Goal: Task Accomplishment & Management: Manage account settings

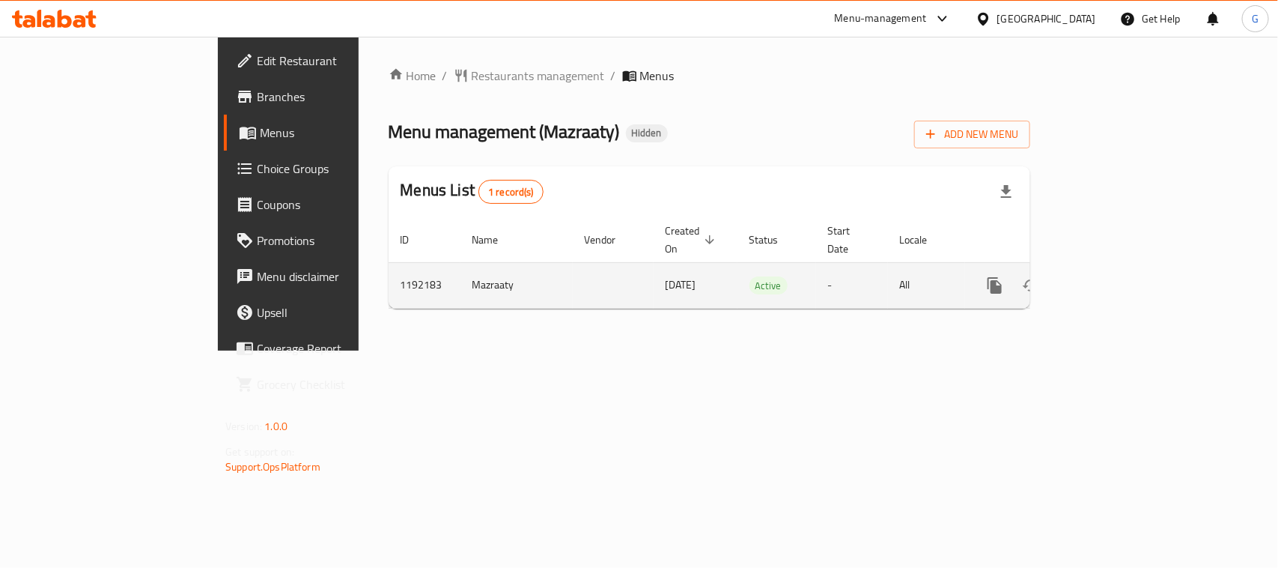
click at [1112, 276] on icon "enhanced table" at bounding box center [1103, 285] width 18 height 18
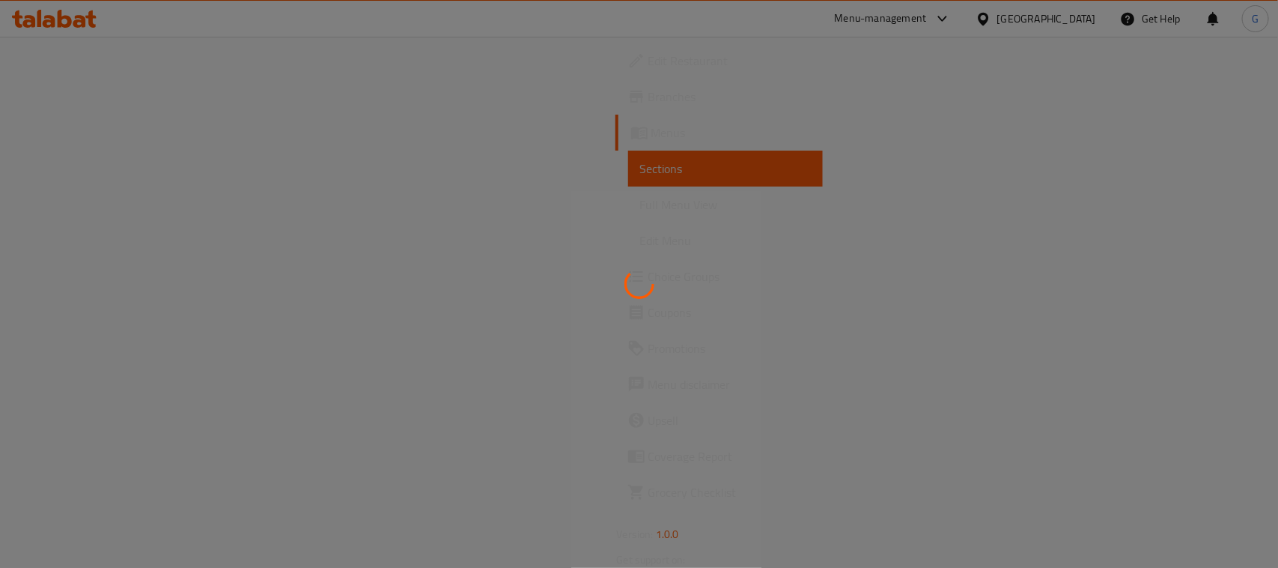
click at [1214, 125] on div at bounding box center [639, 284] width 1278 height 568
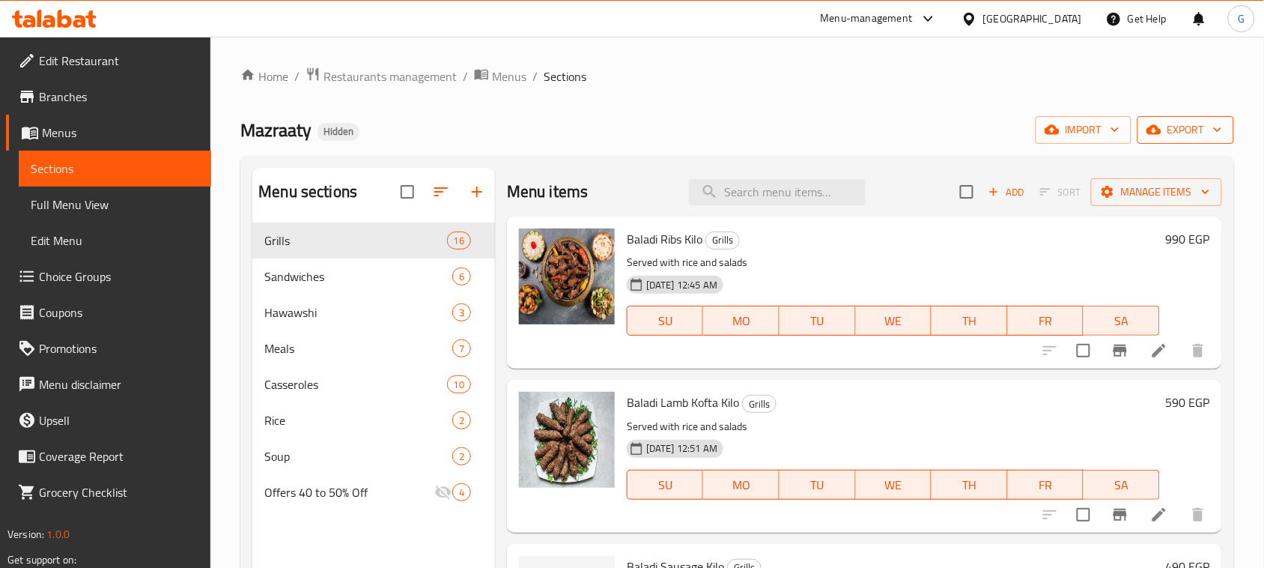
click at [1185, 143] on button "export" at bounding box center [1185, 130] width 97 height 28
click at [1177, 132] on span "export" at bounding box center [1185, 130] width 73 height 19
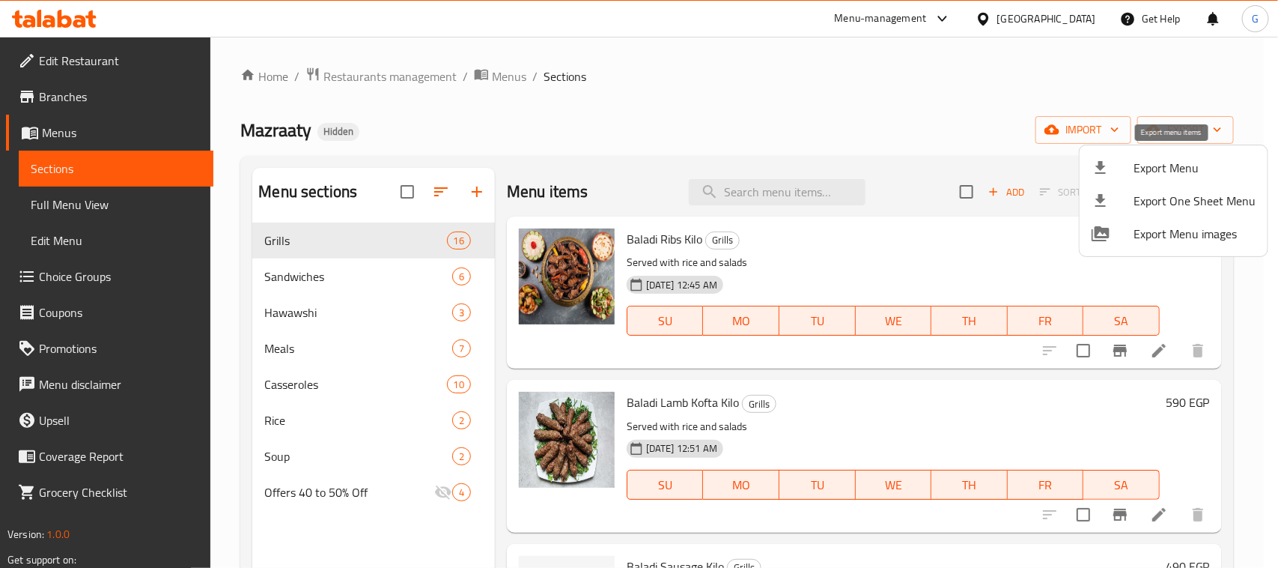
click at [1143, 171] on span "Export Menu" at bounding box center [1195, 168] width 122 height 18
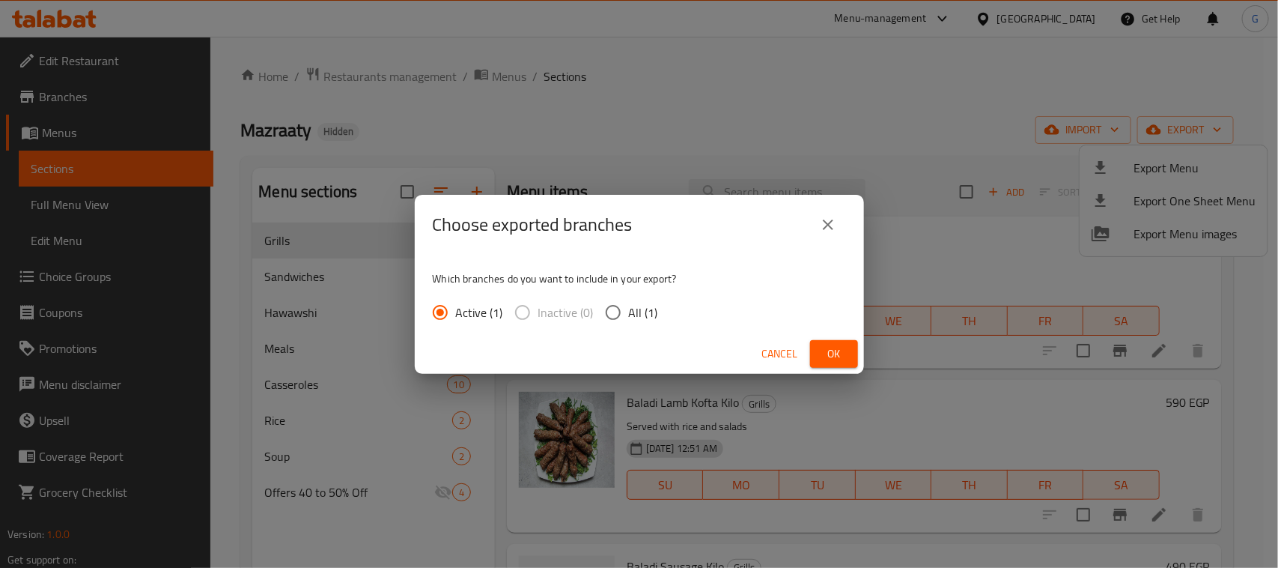
click at [824, 350] on span "Ok" at bounding box center [834, 353] width 24 height 19
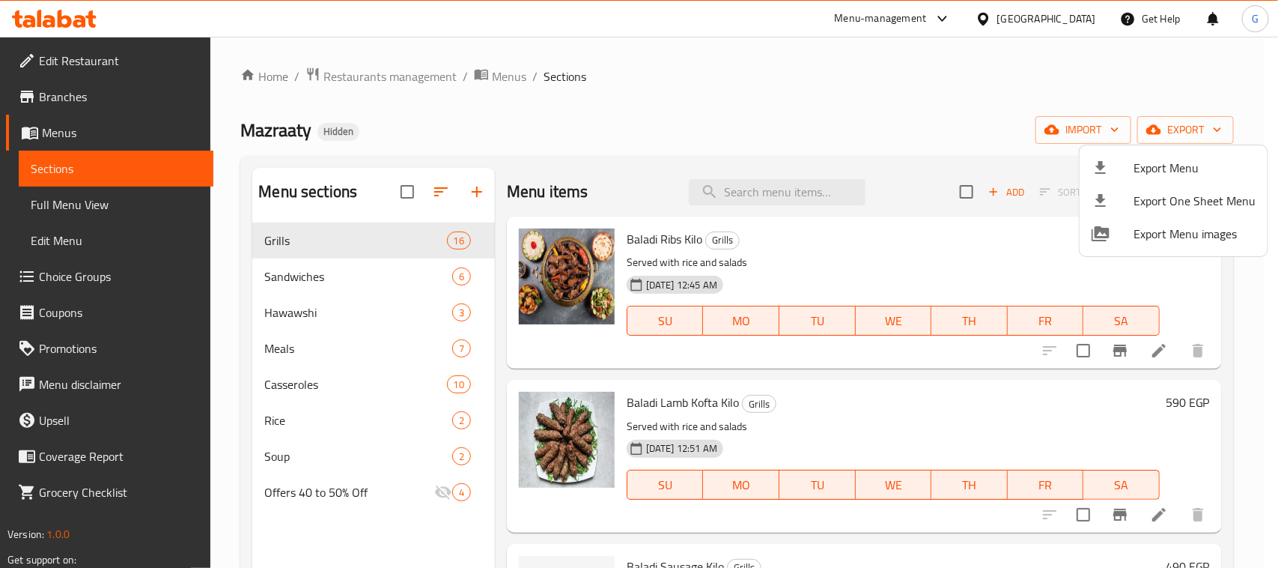
drag, startPoint x: 1222, startPoint y: 61, endPoint x: 1208, endPoint y: 61, distance: 14.2
click at [1222, 61] on div at bounding box center [639, 284] width 1278 height 568
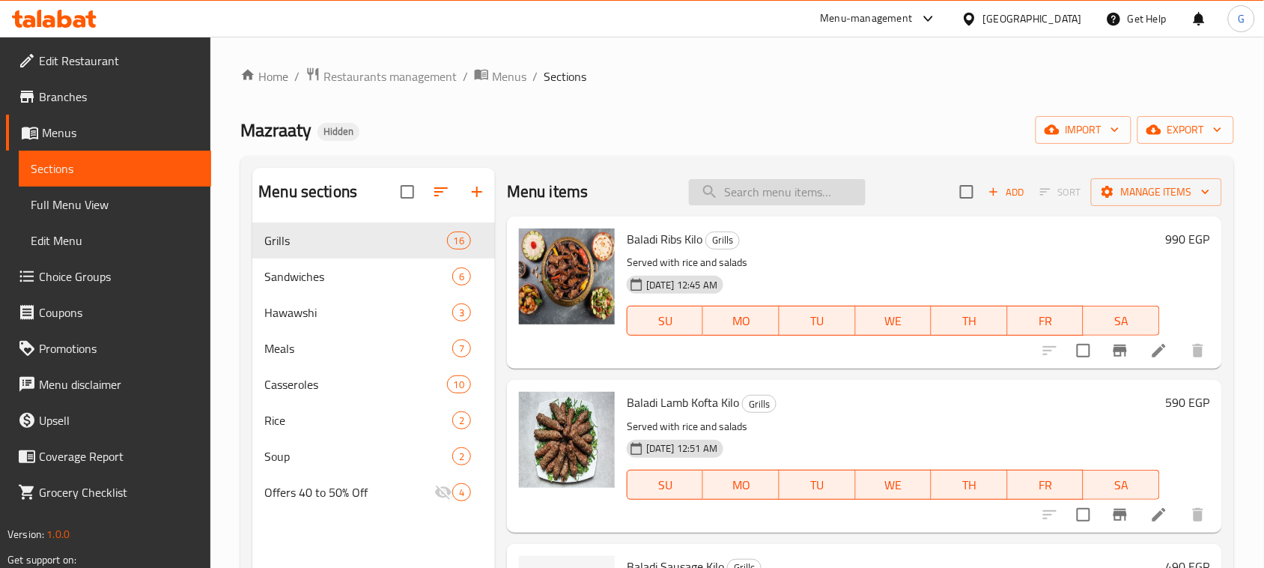
click at [720, 189] on input "search" at bounding box center [777, 192] width 177 height 26
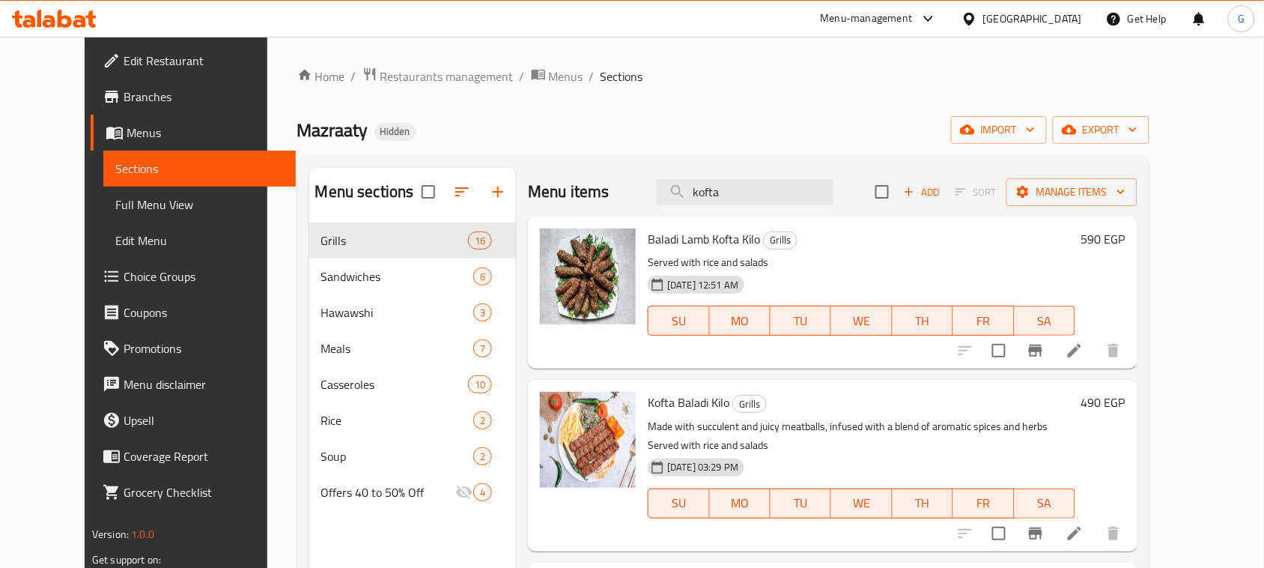
click at [708, 233] on span "Baladi Lamb Kofta Kilo" at bounding box center [704, 239] width 112 height 22
copy span "Kofta"
click at [745, 186] on input "kofta" at bounding box center [745, 192] width 177 height 26
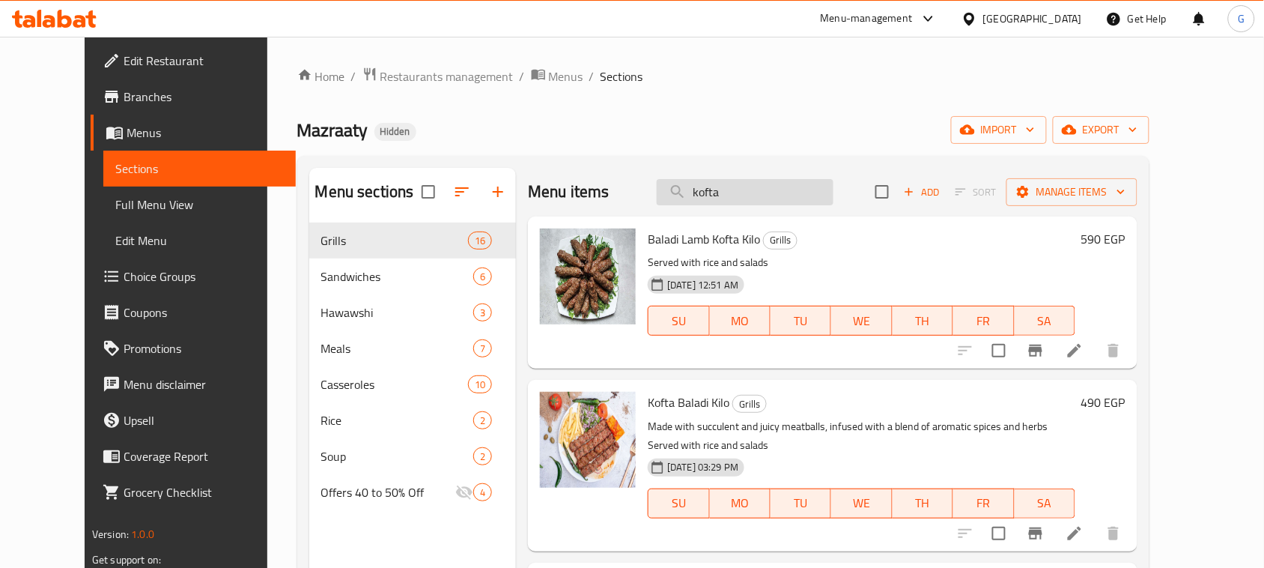
click at [745, 187] on input "kofta" at bounding box center [745, 192] width 177 height 26
paste input "Kofta"
click at [745, 187] on input "koftaKofta" at bounding box center [745, 192] width 177 height 26
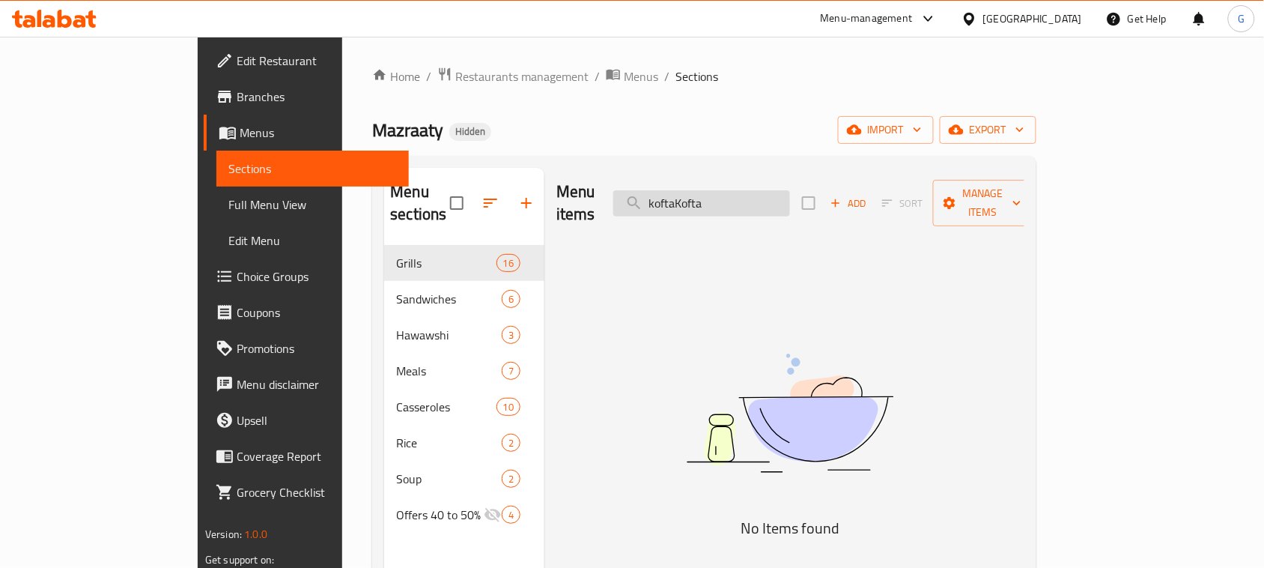
click at [745, 190] on input "koftaKofta" at bounding box center [701, 203] width 177 height 26
paste input "search"
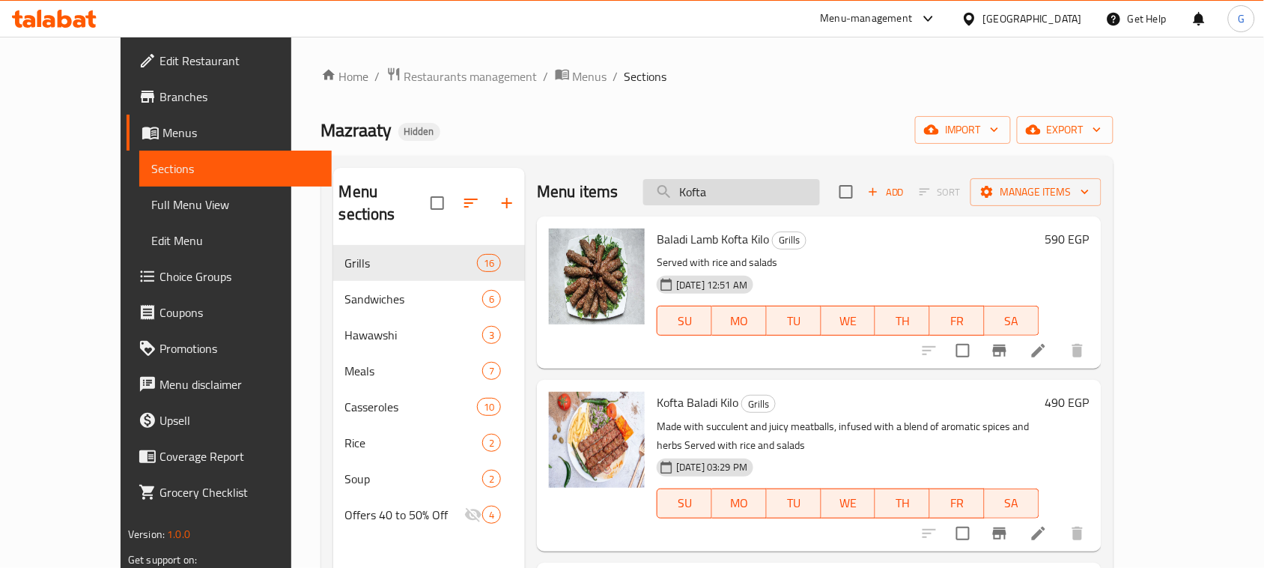
click at [734, 185] on input "Kofta" at bounding box center [731, 192] width 177 height 26
click at [734, 186] on input "Kofta" at bounding box center [731, 192] width 177 height 26
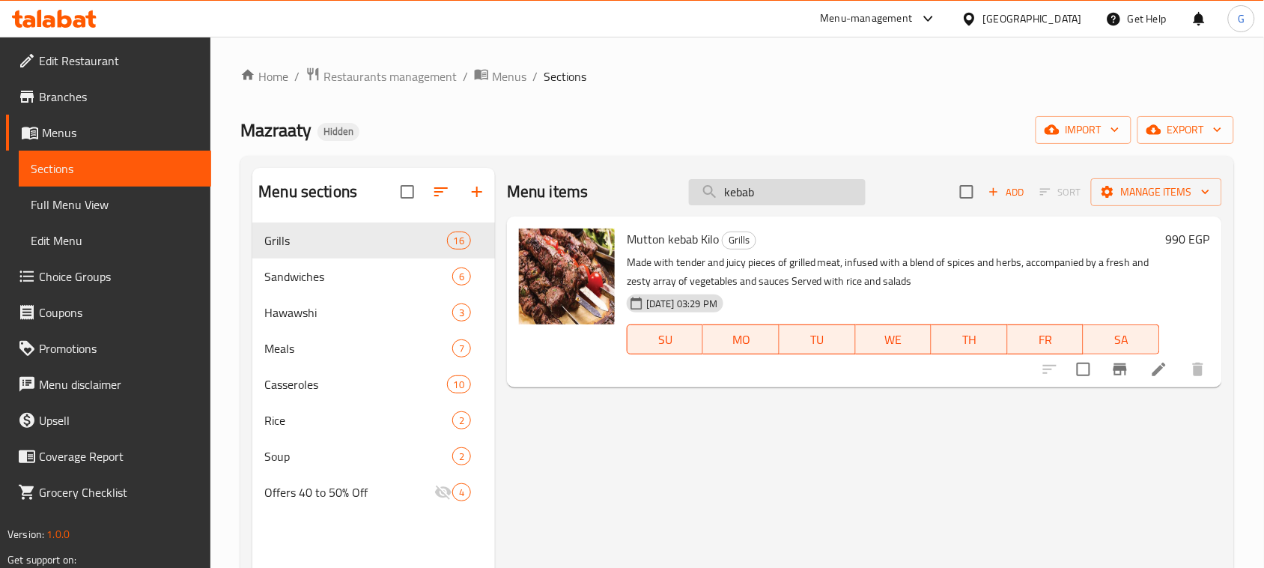
click at [750, 188] on input "kebab" at bounding box center [777, 192] width 177 height 26
click at [749, 188] on input "kebab" at bounding box center [777, 192] width 177 height 26
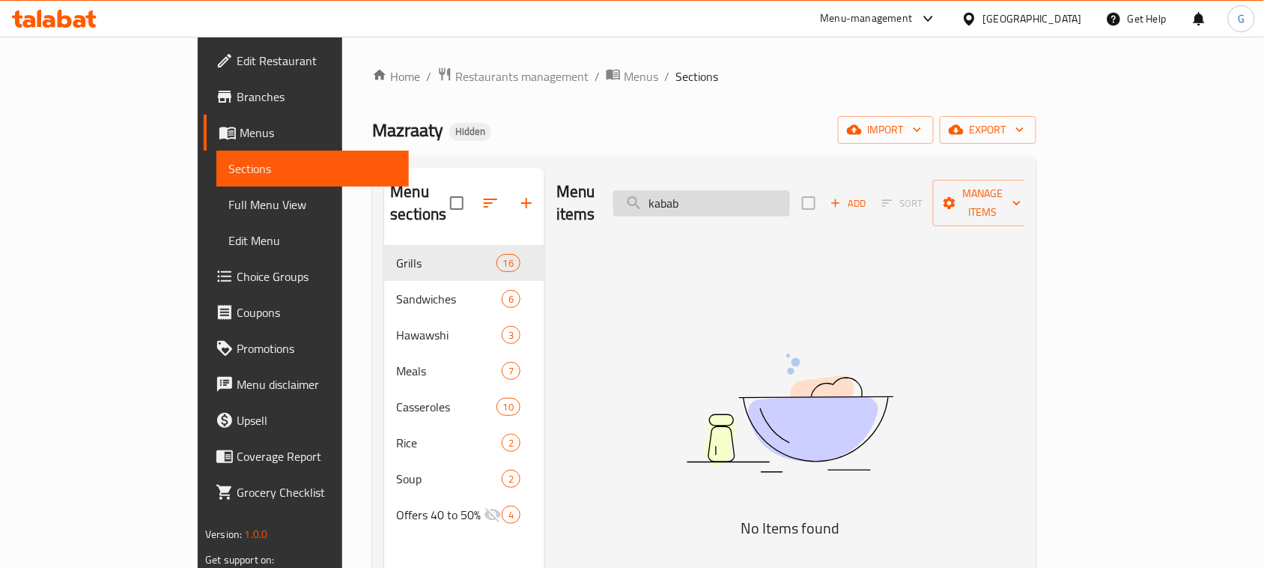
click at [730, 197] on input "kabab" at bounding box center [701, 203] width 177 height 26
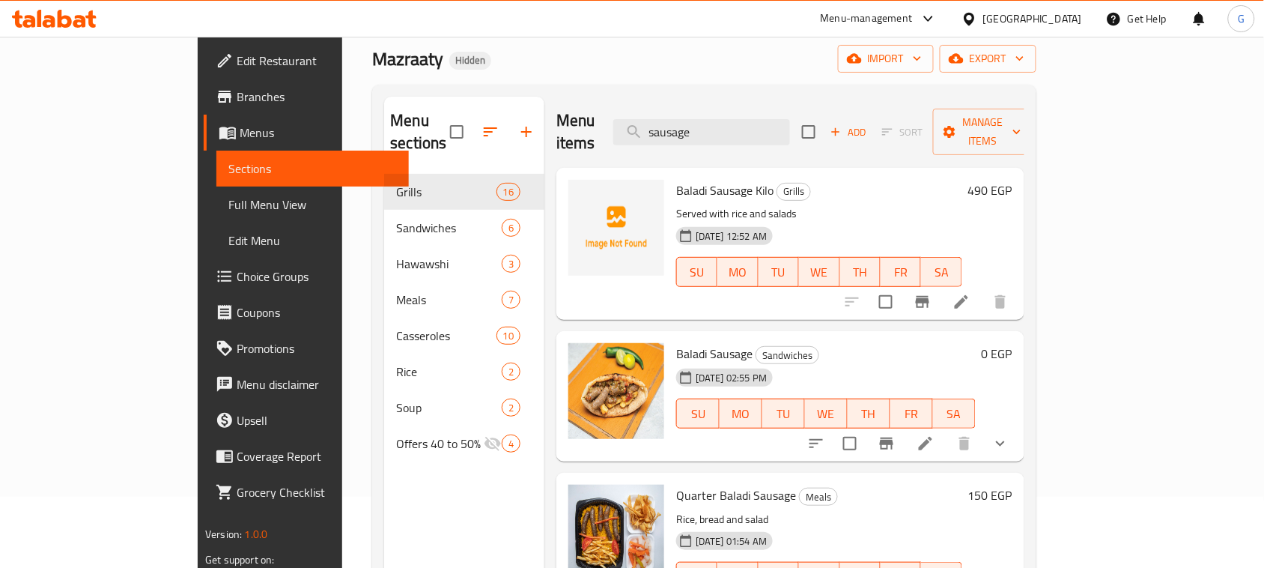
scroll to position [94, 0]
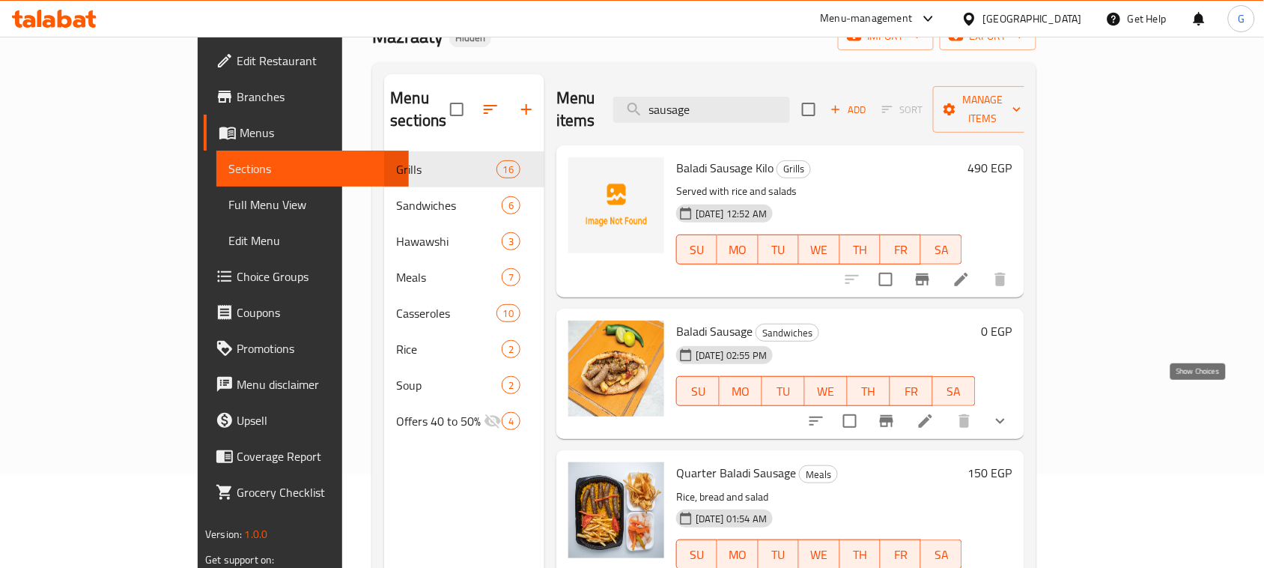
click at [1009, 412] on icon "show more" at bounding box center [1000, 421] width 18 height 18
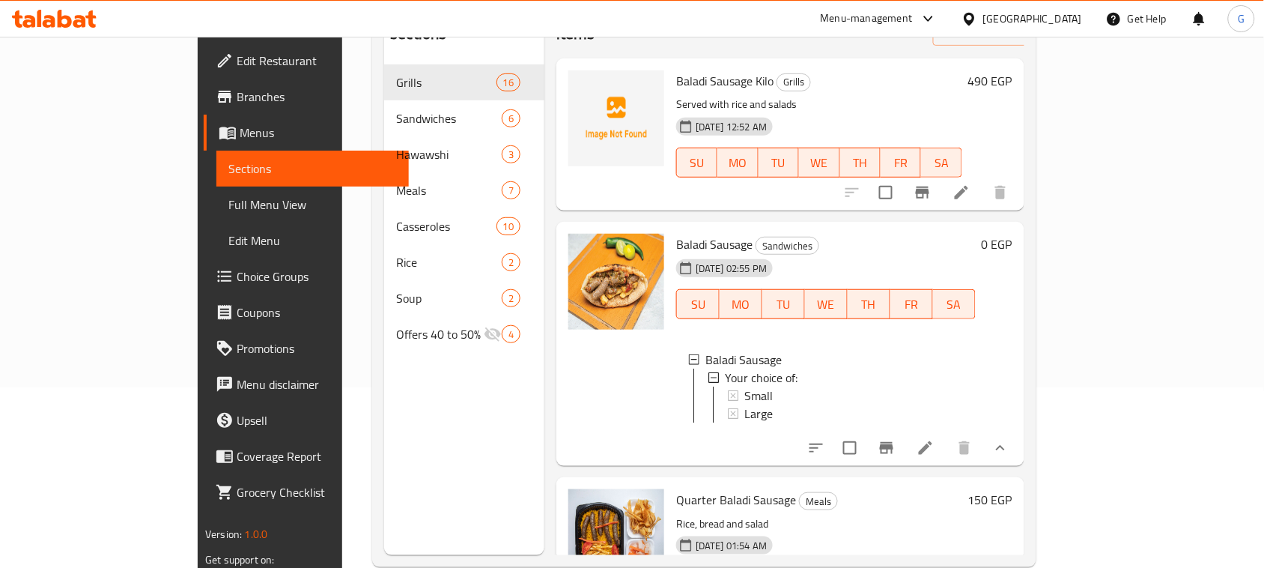
scroll to position [0, 0]
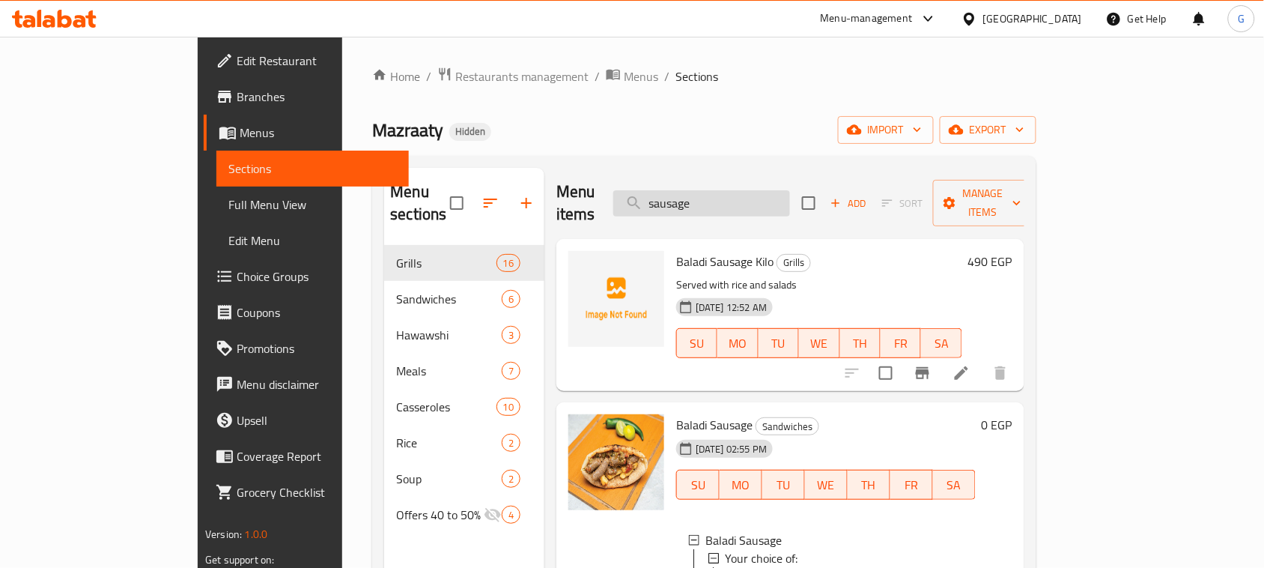
click at [727, 195] on input "sausage" at bounding box center [701, 203] width 177 height 26
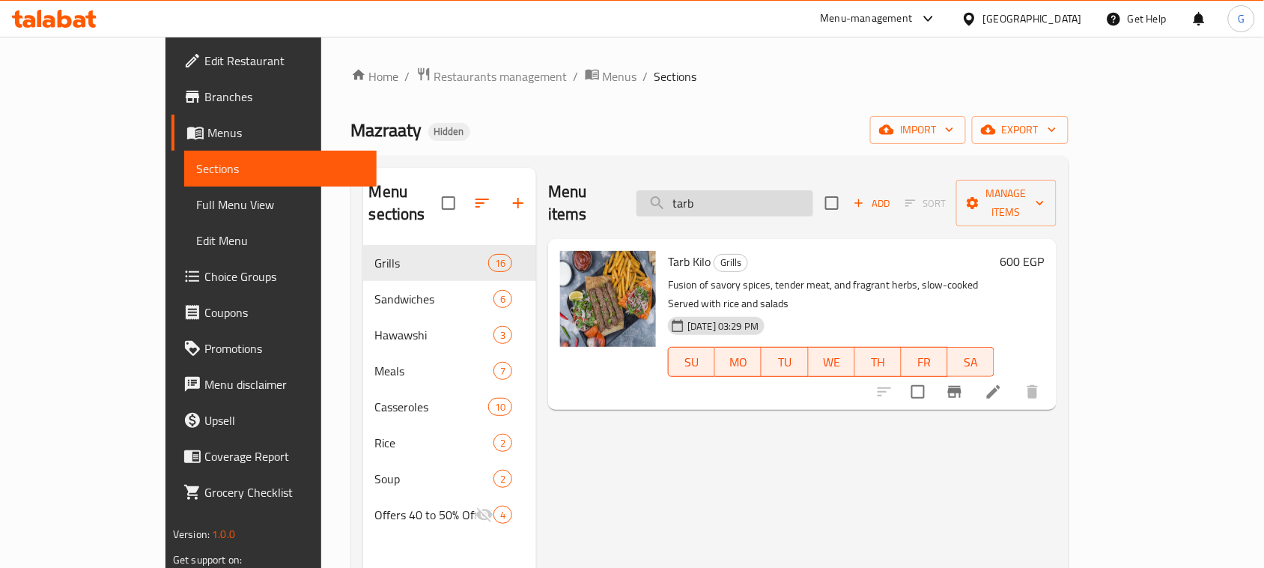
click at [732, 190] on input "tarb" at bounding box center [724, 203] width 177 height 26
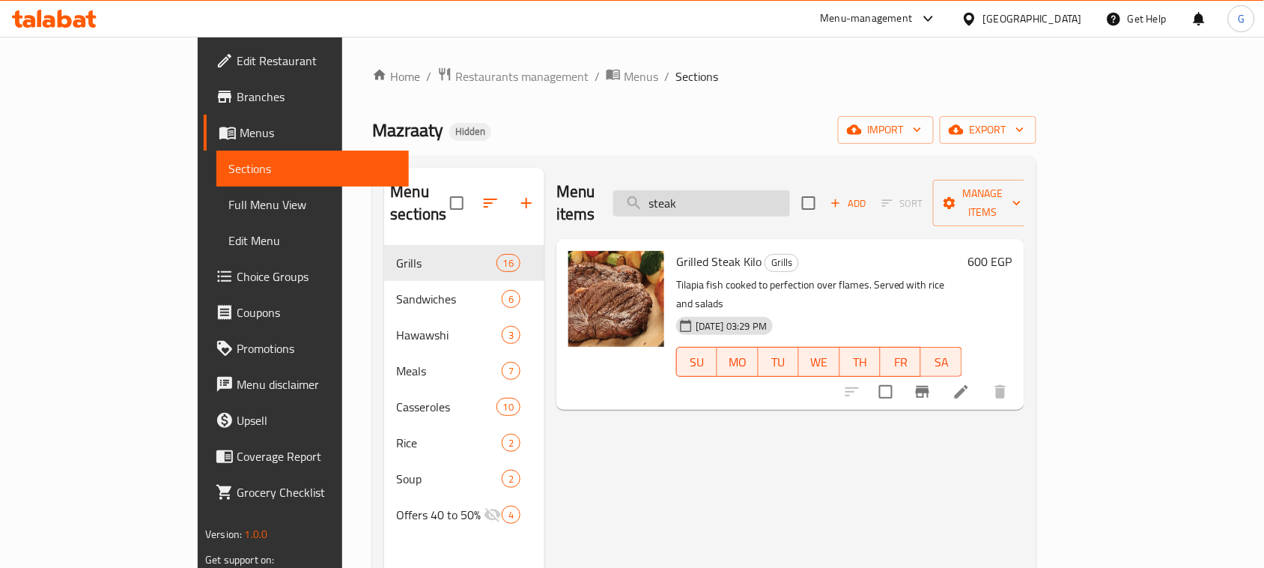
click at [742, 190] on input "steak" at bounding box center [701, 203] width 177 height 26
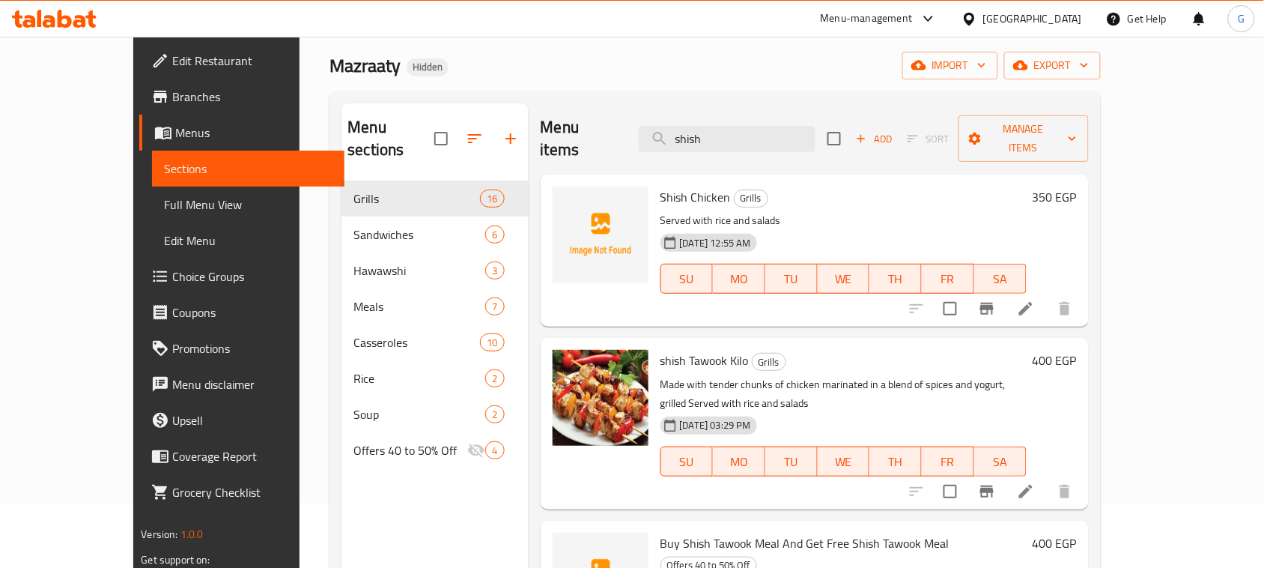
scroll to position [23, 0]
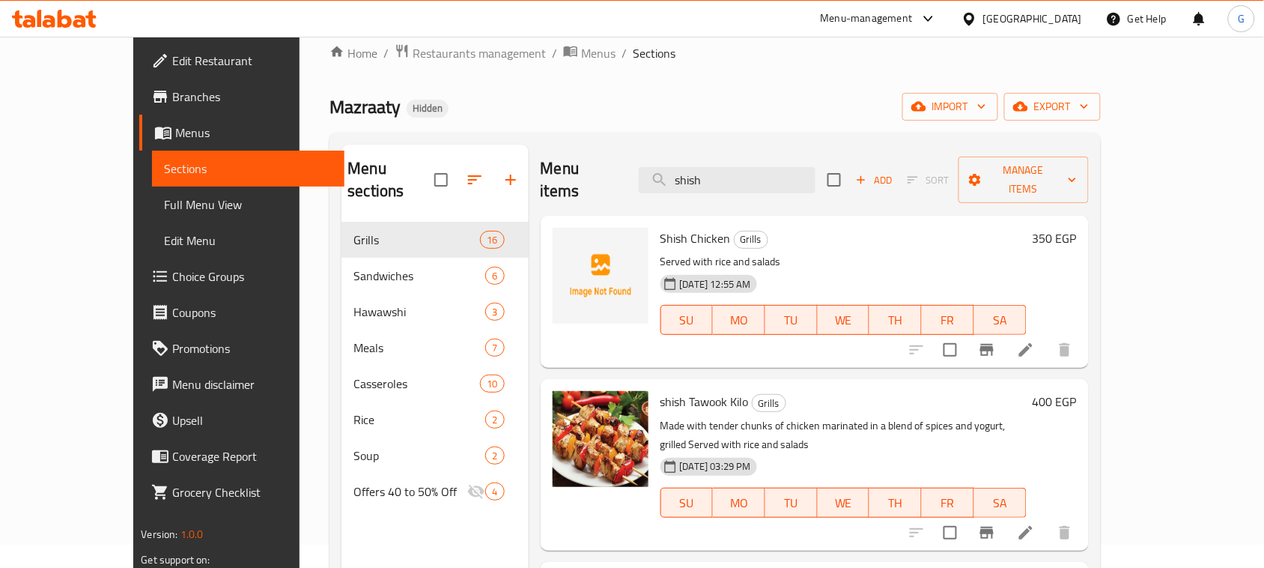
click at [676, 227] on span "Shish Chicken" at bounding box center [695, 238] width 70 height 22
copy span "Chicken"
click at [749, 167] on input "shish" at bounding box center [727, 180] width 177 height 26
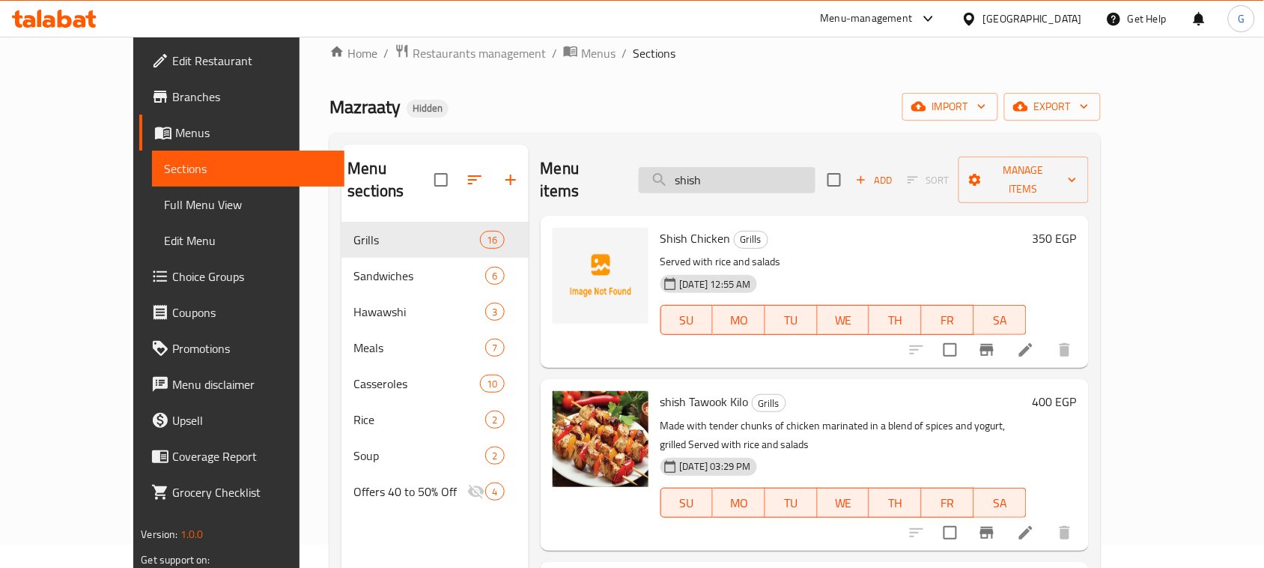
paste input "Chicken"
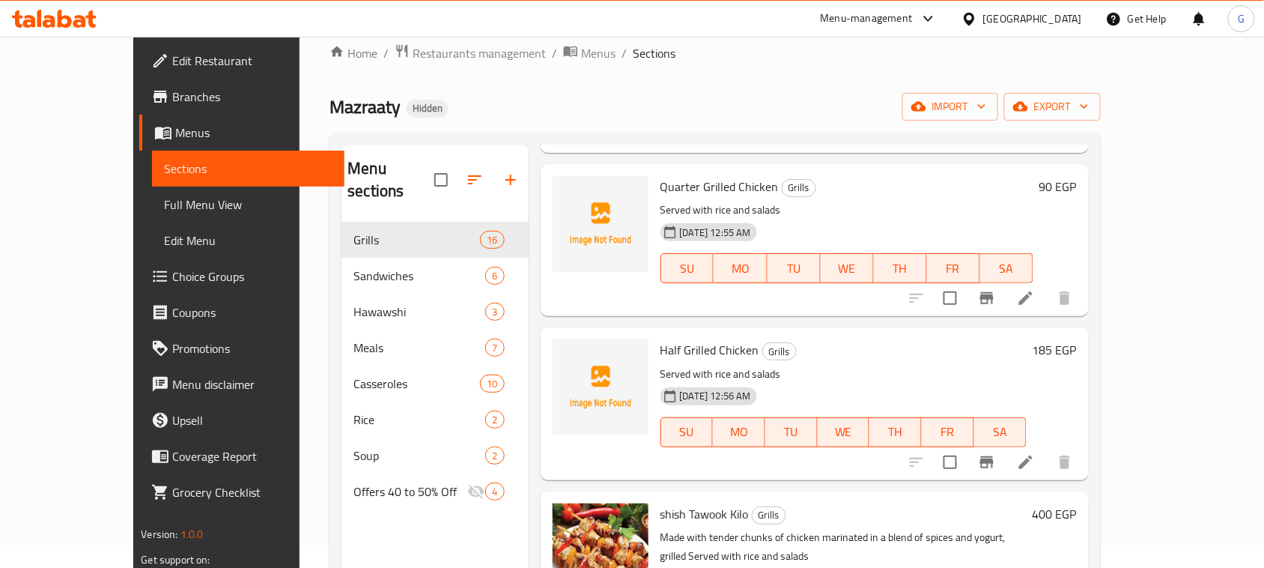
scroll to position [0, 0]
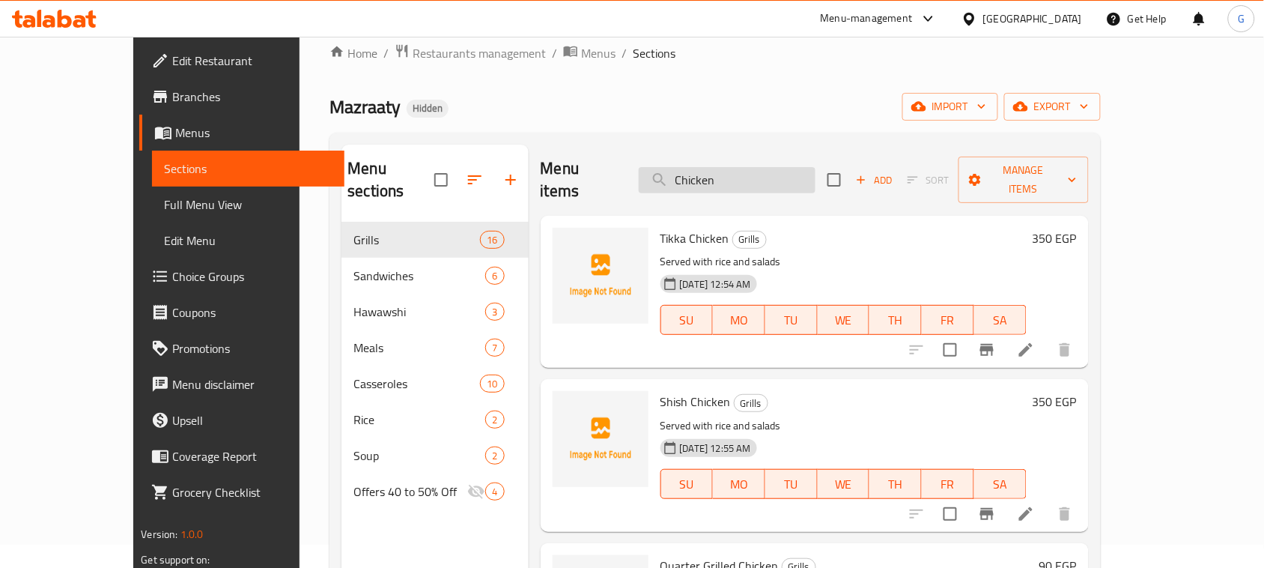
click at [732, 167] on input "Chicken" at bounding box center [727, 180] width 177 height 26
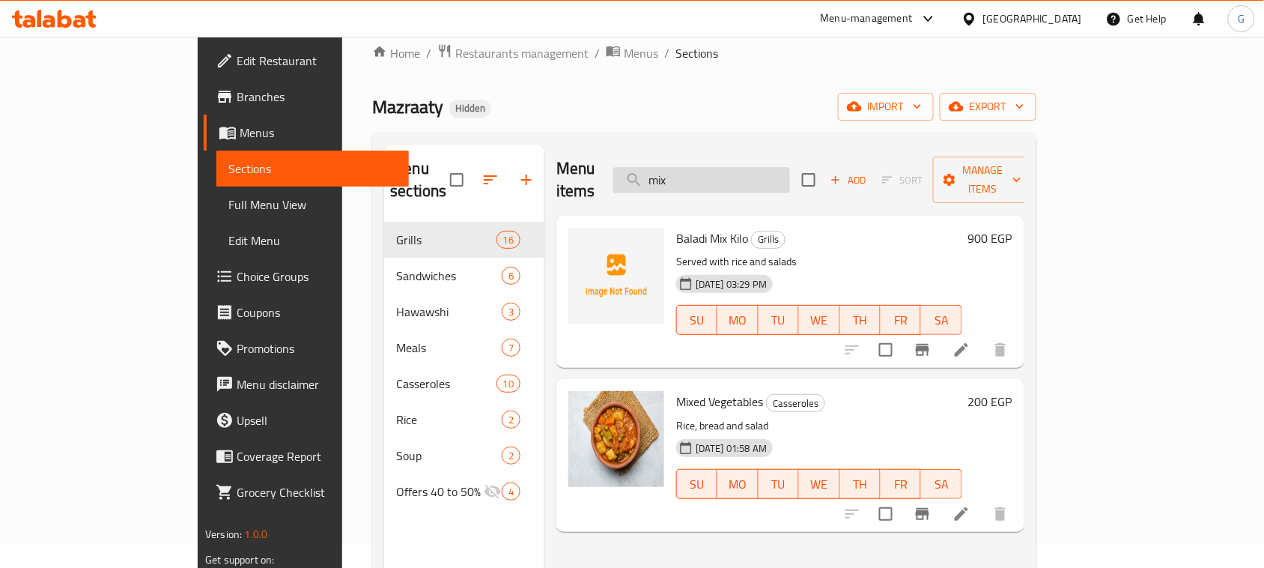
click at [730, 174] on input "mix" at bounding box center [701, 180] width 177 height 26
click at [735, 173] on input "mix" at bounding box center [701, 180] width 177 height 26
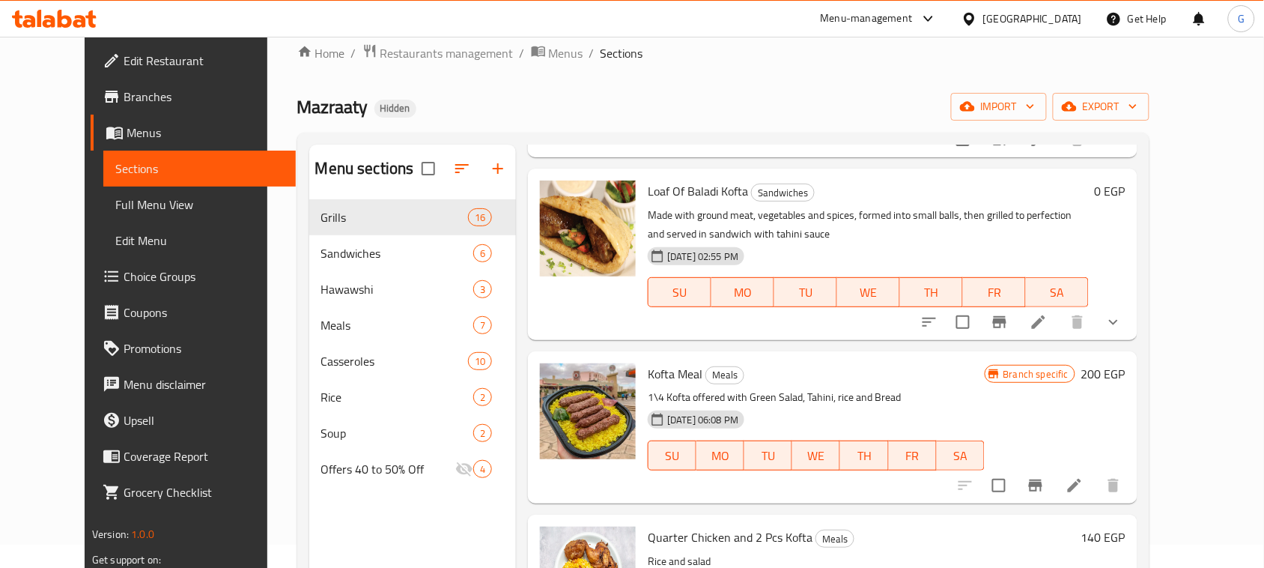
scroll to position [562, 0]
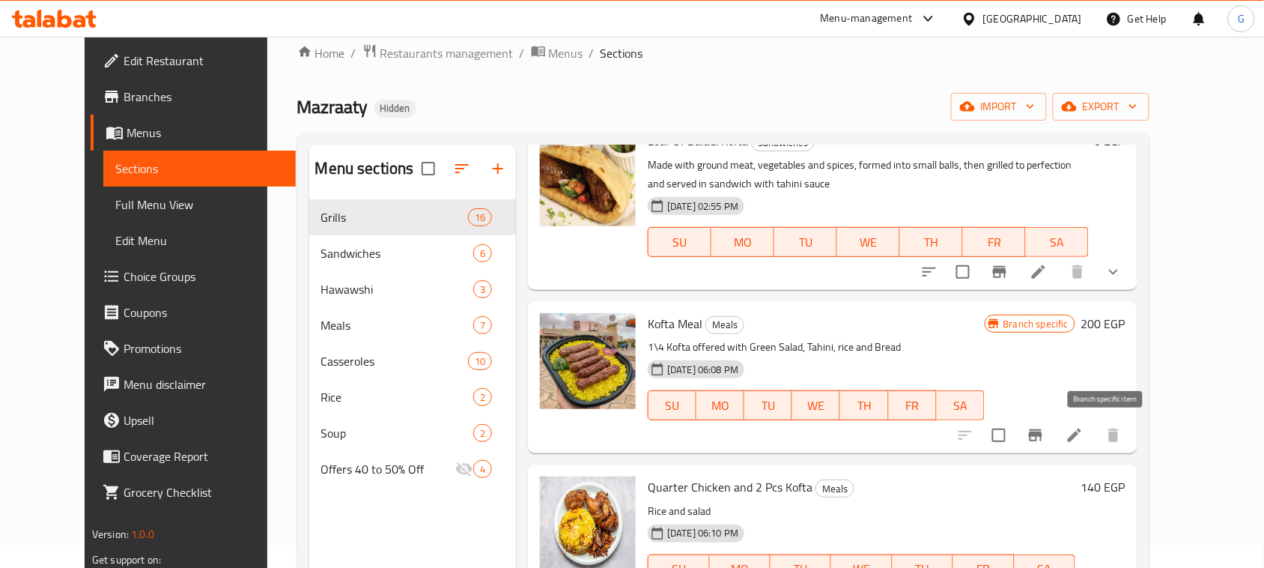
click at [1042, 434] on icon "Branch-specific-item" at bounding box center [1035, 435] width 13 height 12
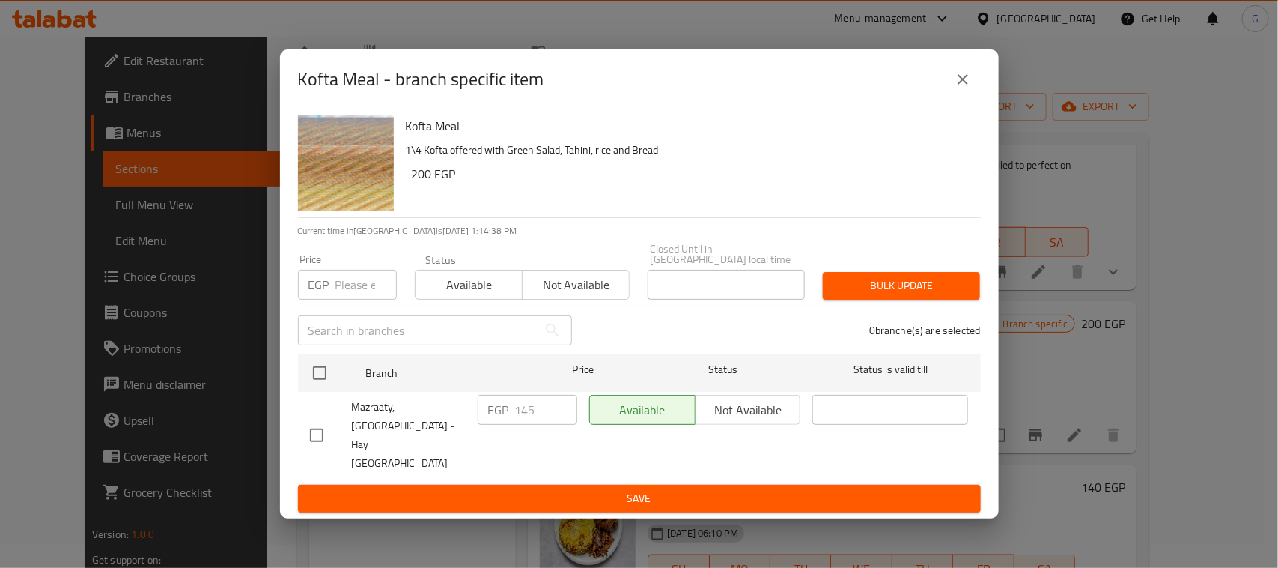
click at [964, 85] on icon "close" at bounding box center [963, 79] width 10 height 10
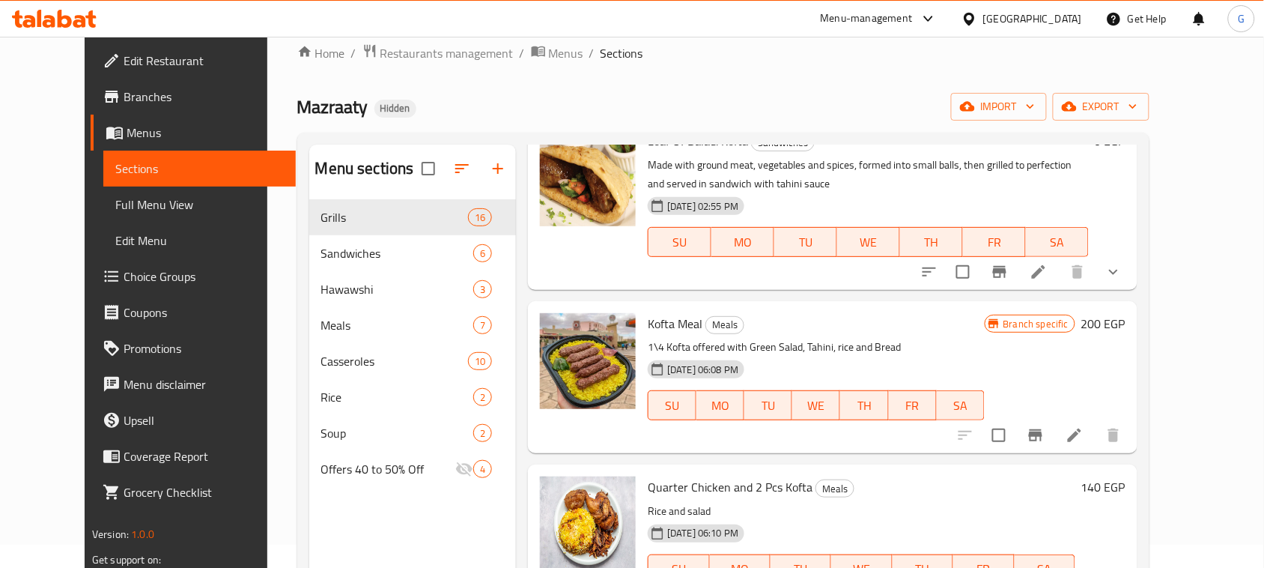
scroll to position [0, 0]
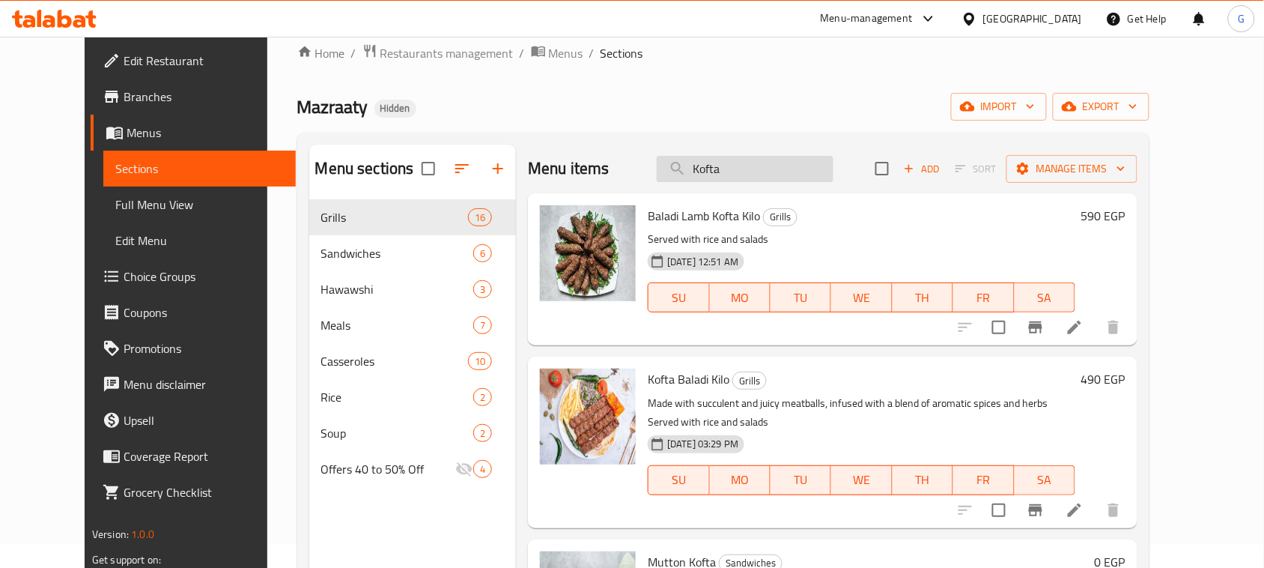
click at [724, 165] on input "Kofta" at bounding box center [745, 169] width 177 height 26
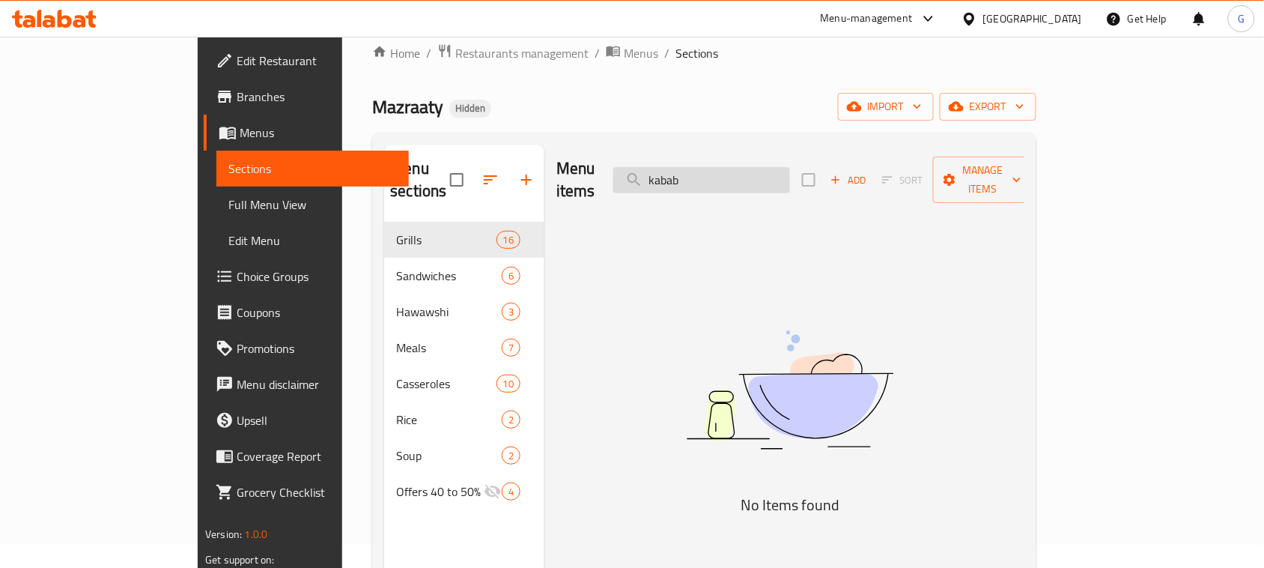
click at [746, 168] on input "kabab" at bounding box center [701, 180] width 177 height 26
click at [735, 169] on input "kabab" at bounding box center [701, 180] width 177 height 26
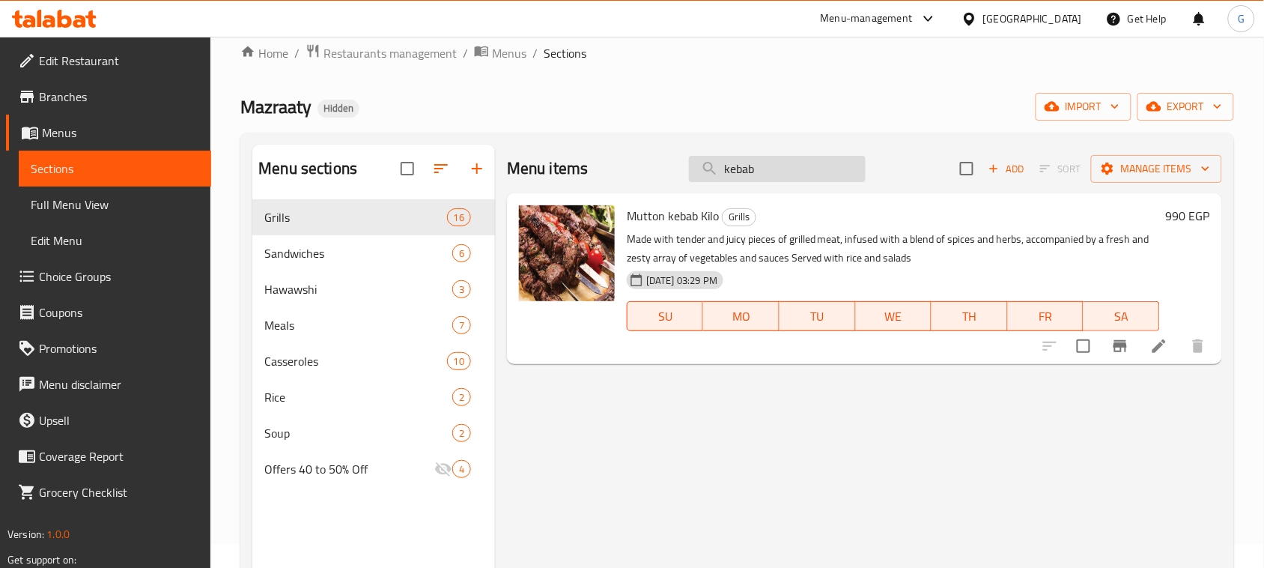
click at [757, 169] on input "kebab" at bounding box center [777, 169] width 177 height 26
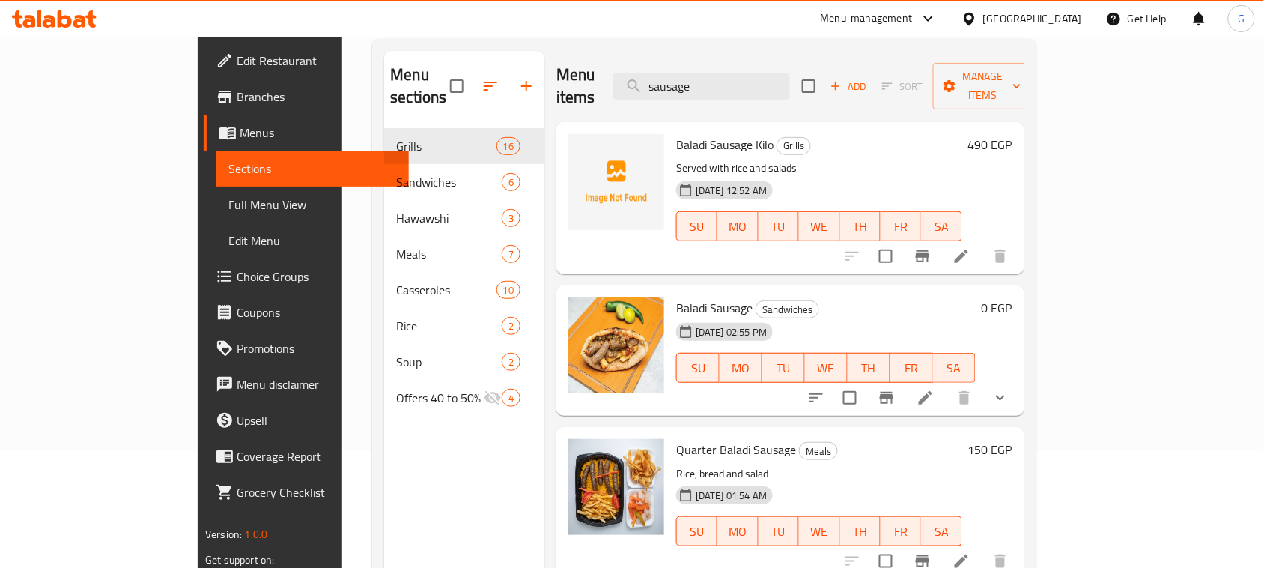
scroll to position [210, 0]
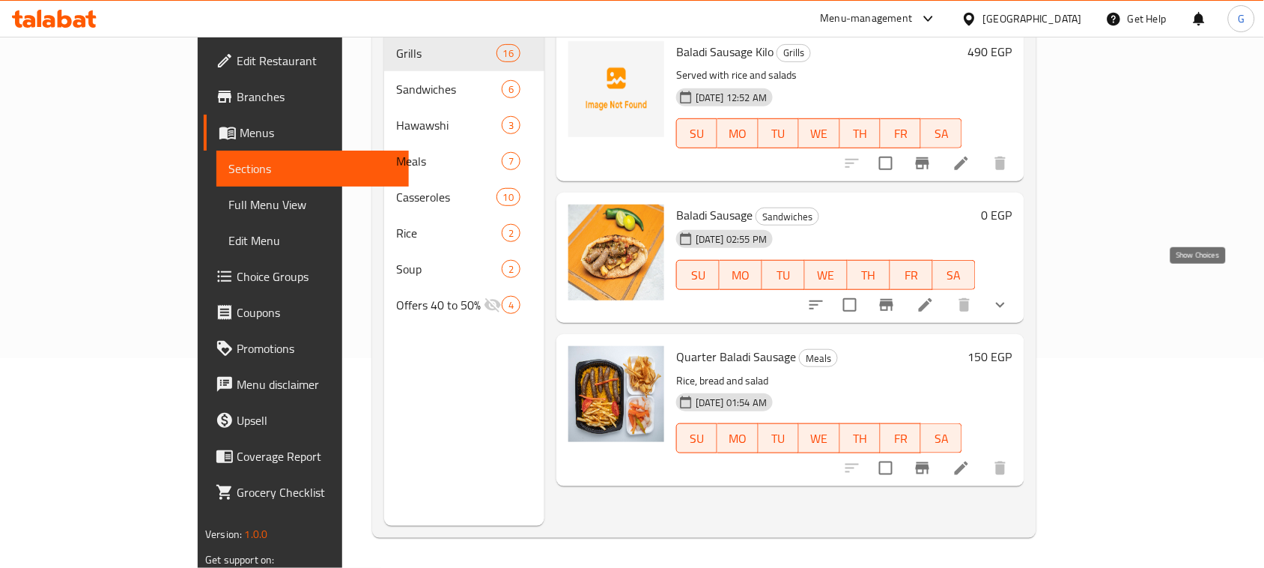
type input "sausage"
click at [1009, 296] on icon "show more" at bounding box center [1000, 305] width 18 height 18
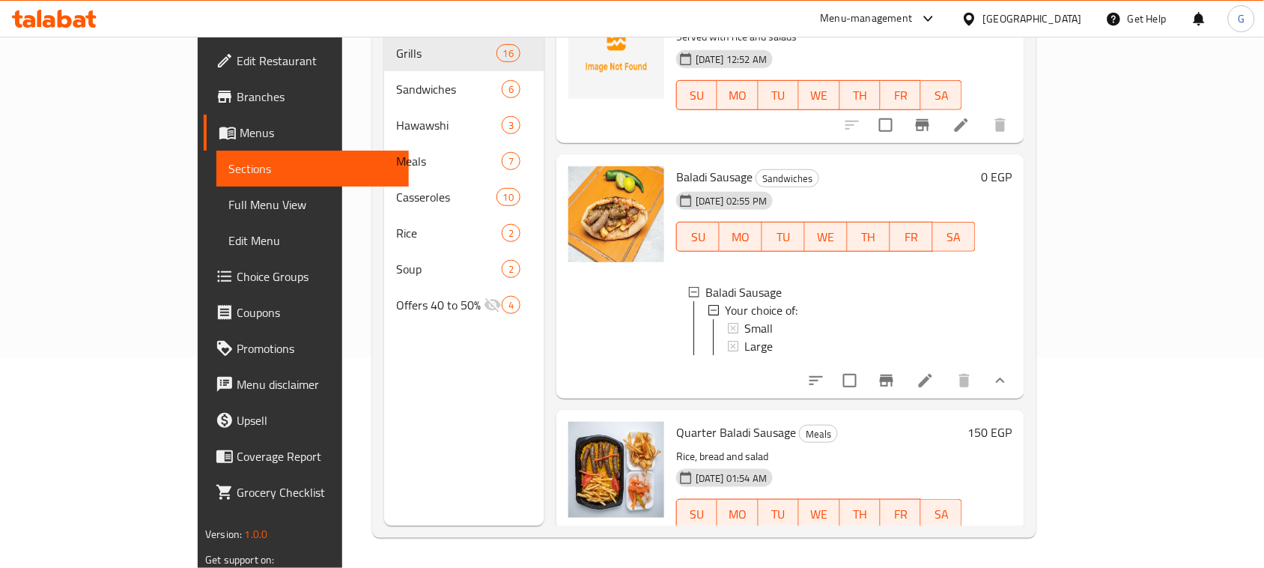
scroll to position [65, 0]
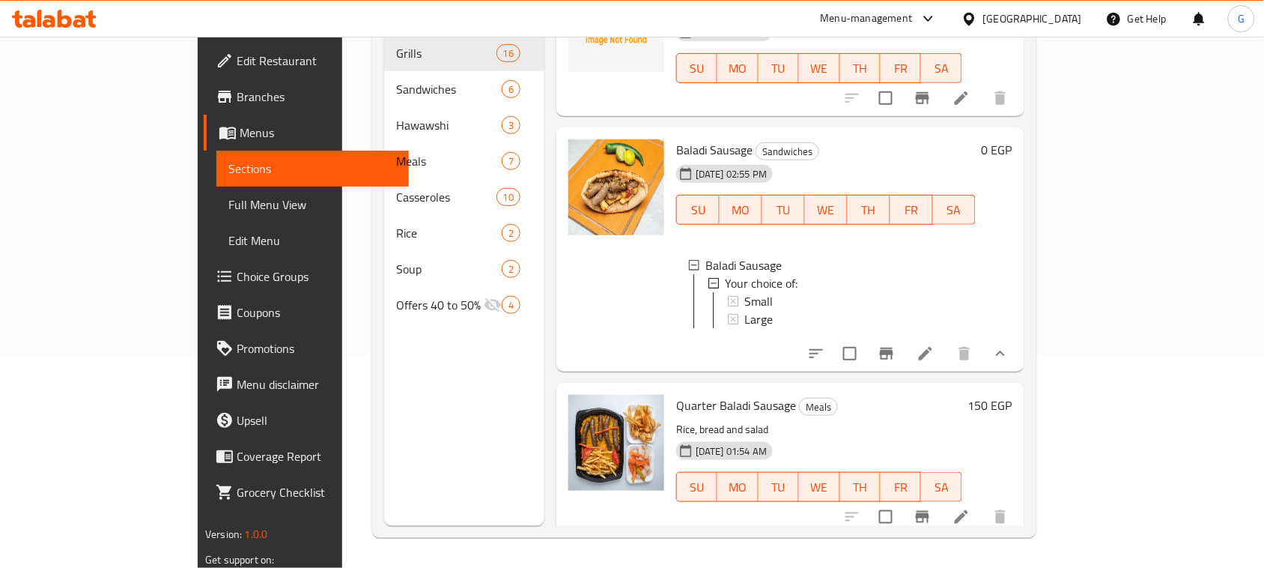
click at [929, 511] on icon "Branch-specific-item" at bounding box center [922, 517] width 13 height 12
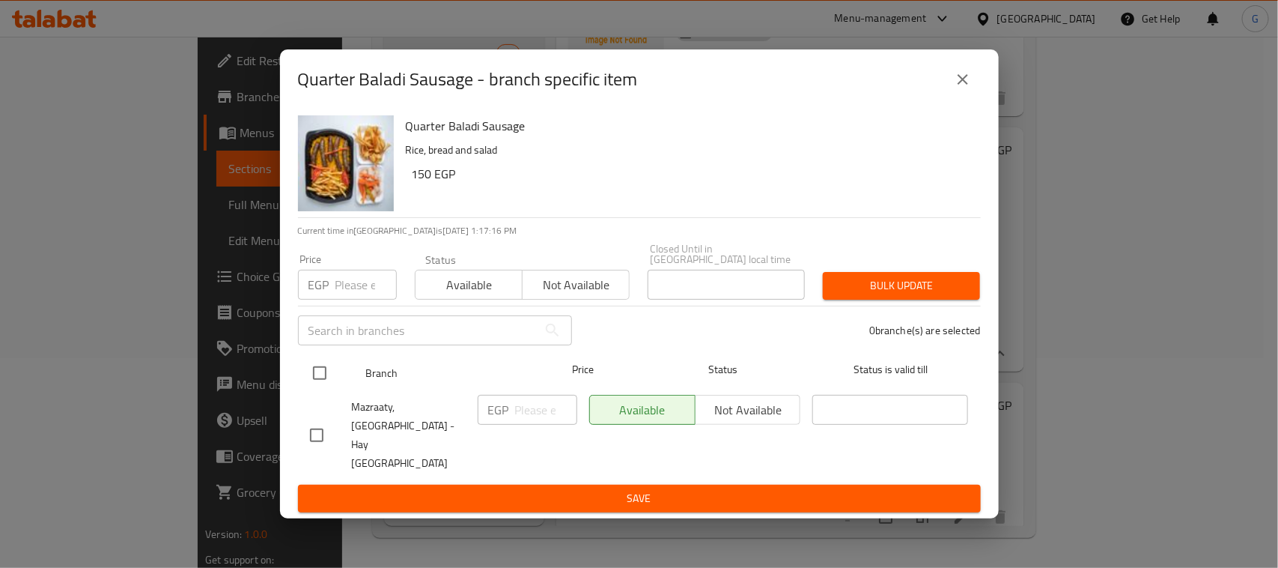
click at [311, 380] on input "checkbox" at bounding box center [319, 372] width 31 height 31
checkbox input "true"
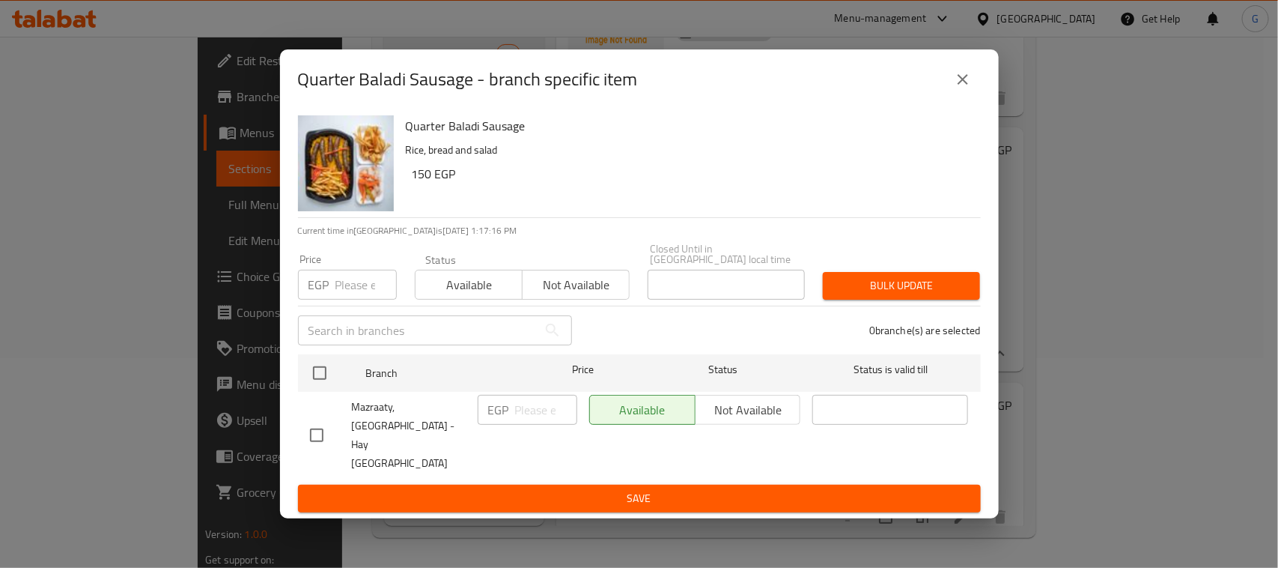
checkbox input "true"
click at [521, 425] on input "number" at bounding box center [546, 410] width 62 height 30
type input "160"
click at [551, 489] on span "Save" at bounding box center [639, 498] width 659 height 19
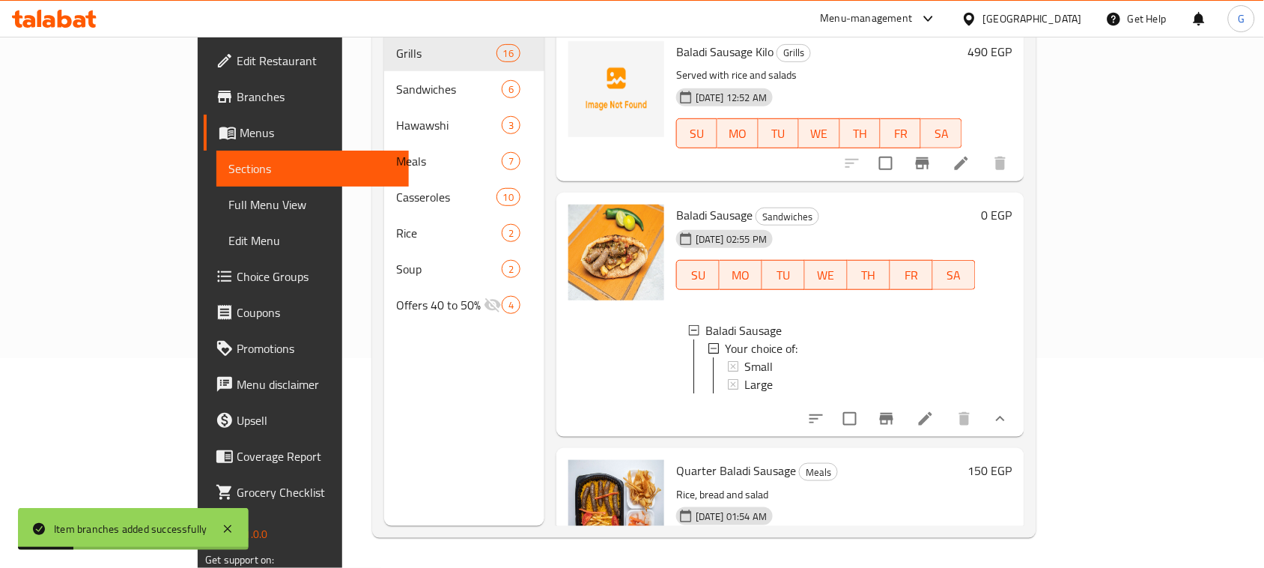
scroll to position [0, 0]
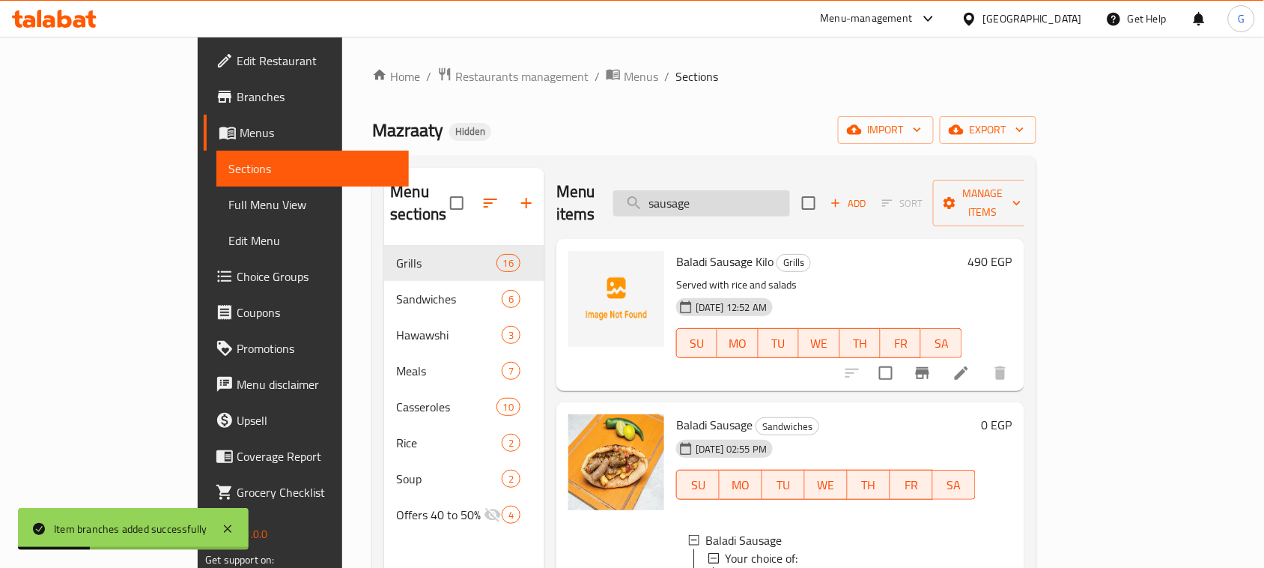
click at [738, 197] on input "sausage" at bounding box center [701, 203] width 177 height 26
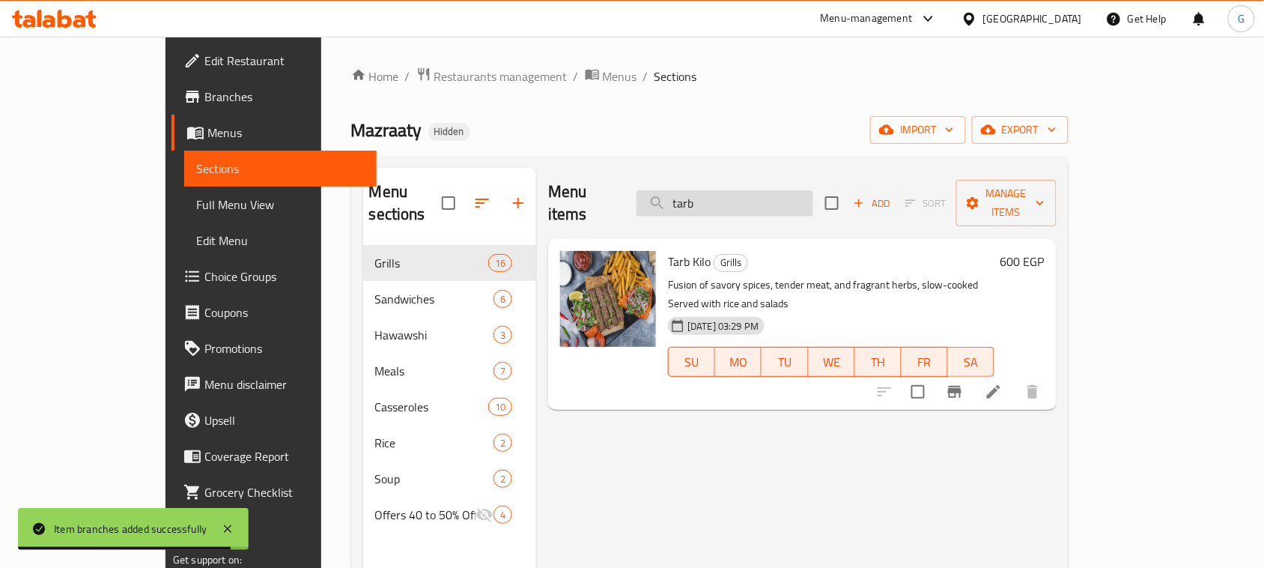
click at [735, 190] on input "tarb" at bounding box center [724, 203] width 177 height 26
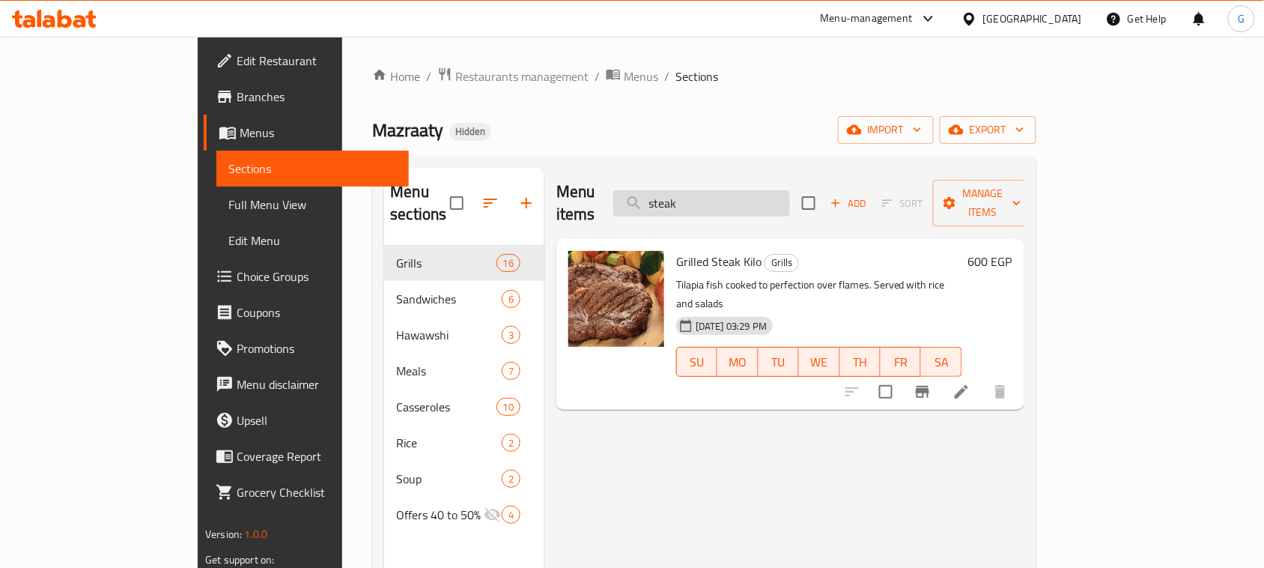
click at [735, 204] on input "steak" at bounding box center [701, 203] width 177 height 26
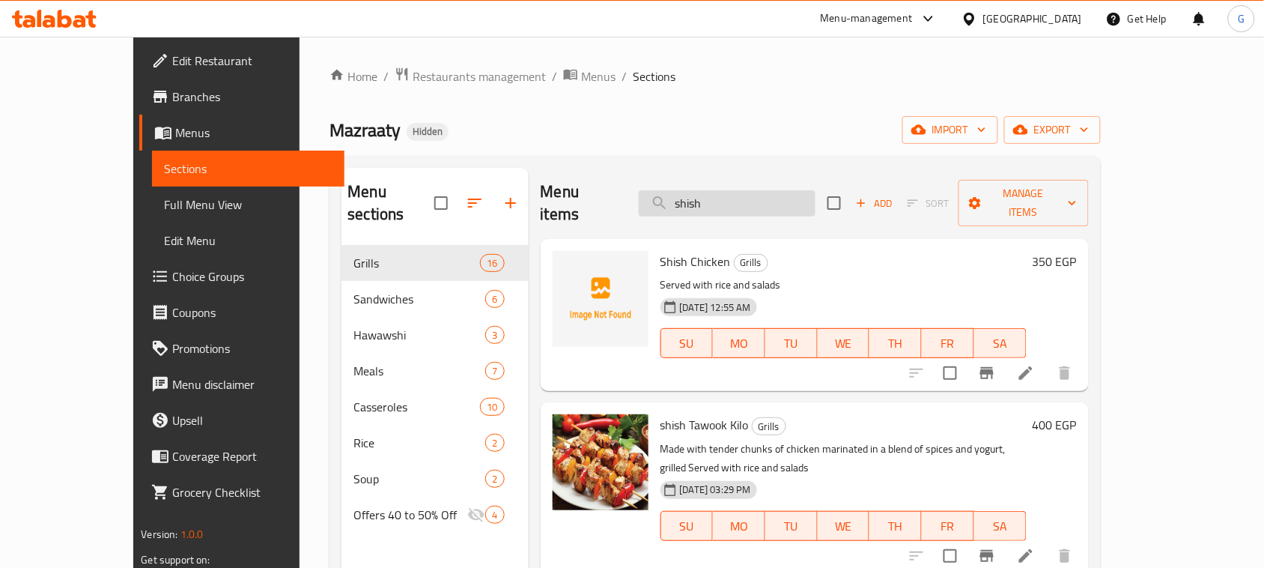
click at [729, 196] on input "shish" at bounding box center [727, 203] width 177 height 26
click at [730, 196] on input "shish" at bounding box center [727, 203] width 177 height 26
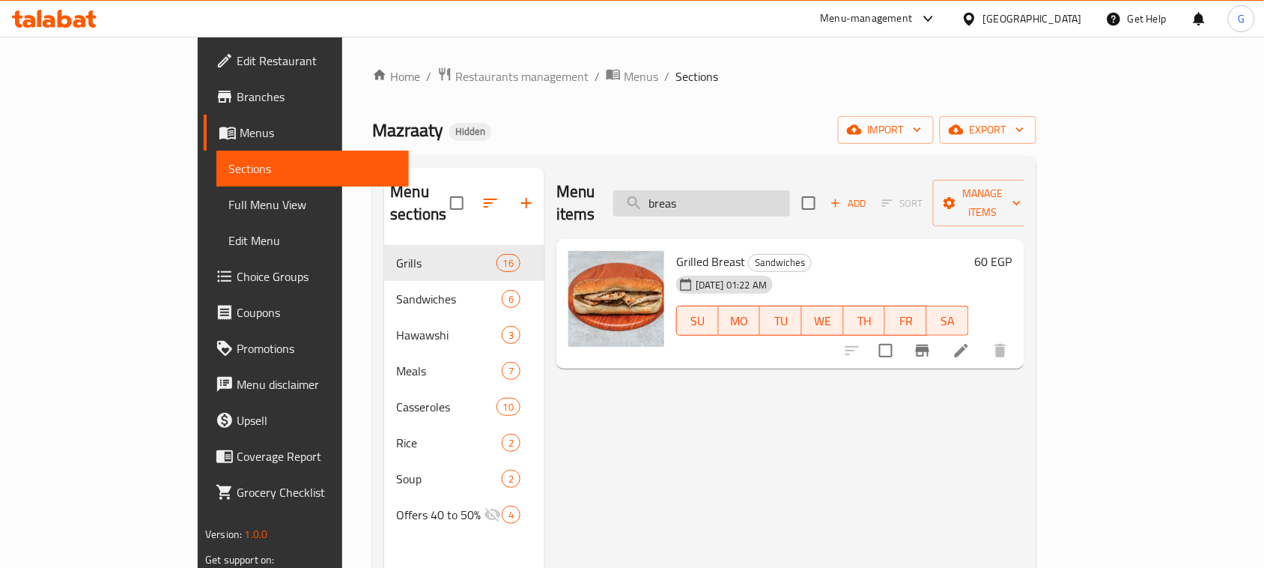
click at [721, 198] on input "breas" at bounding box center [701, 203] width 177 height 26
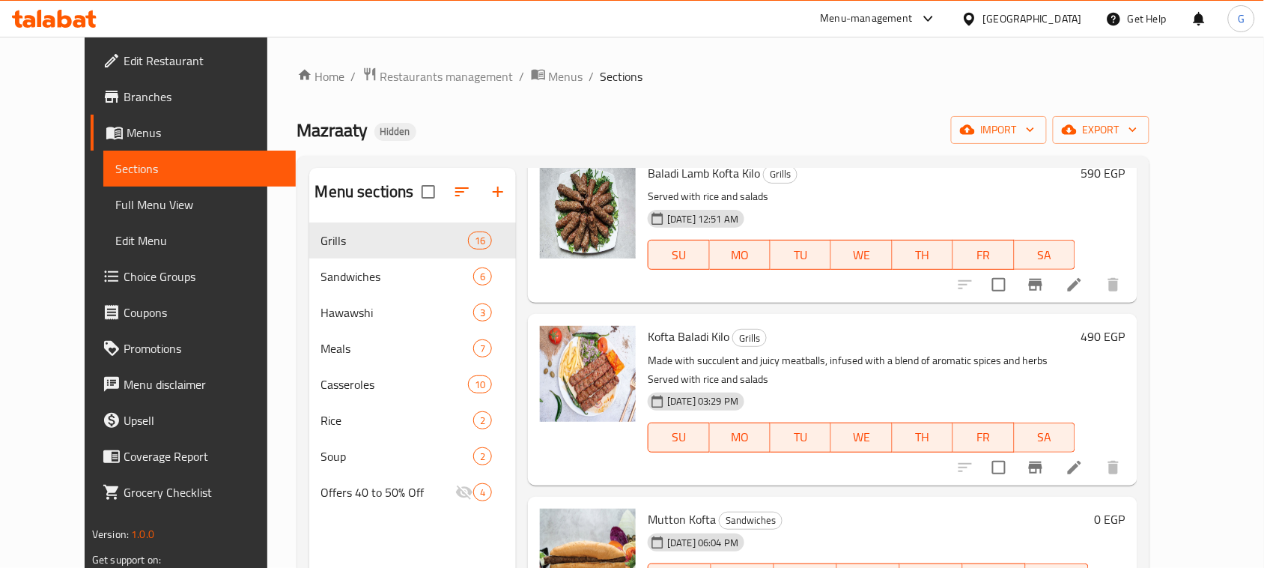
scroll to position [94, 0]
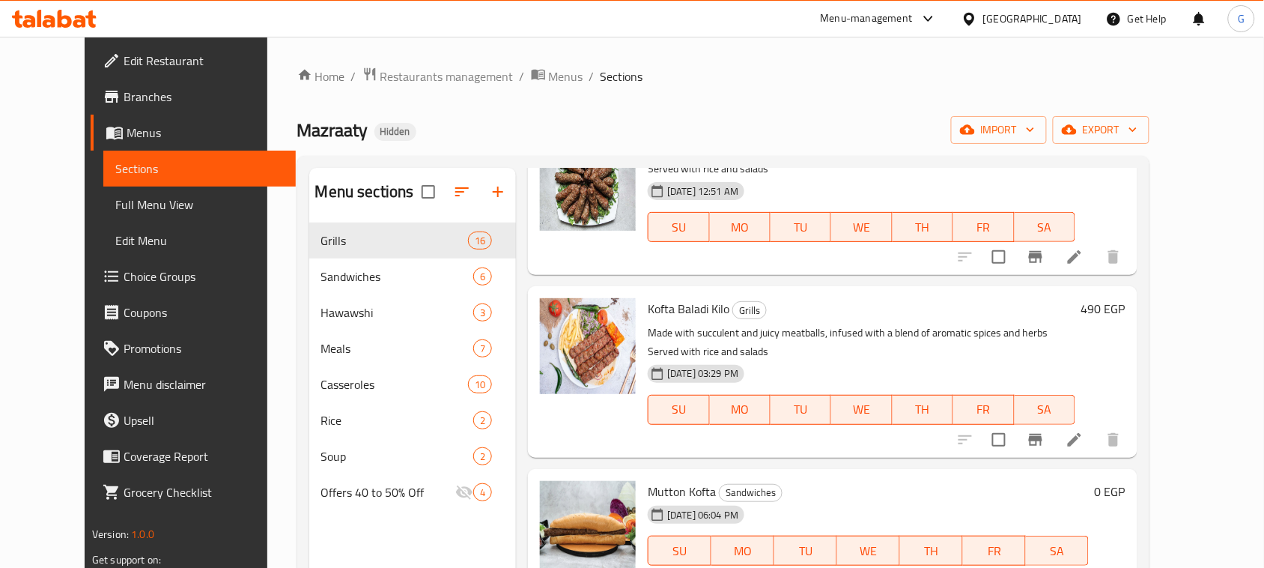
click at [1042, 440] on icon "Branch-specific-item" at bounding box center [1035, 440] width 13 height 12
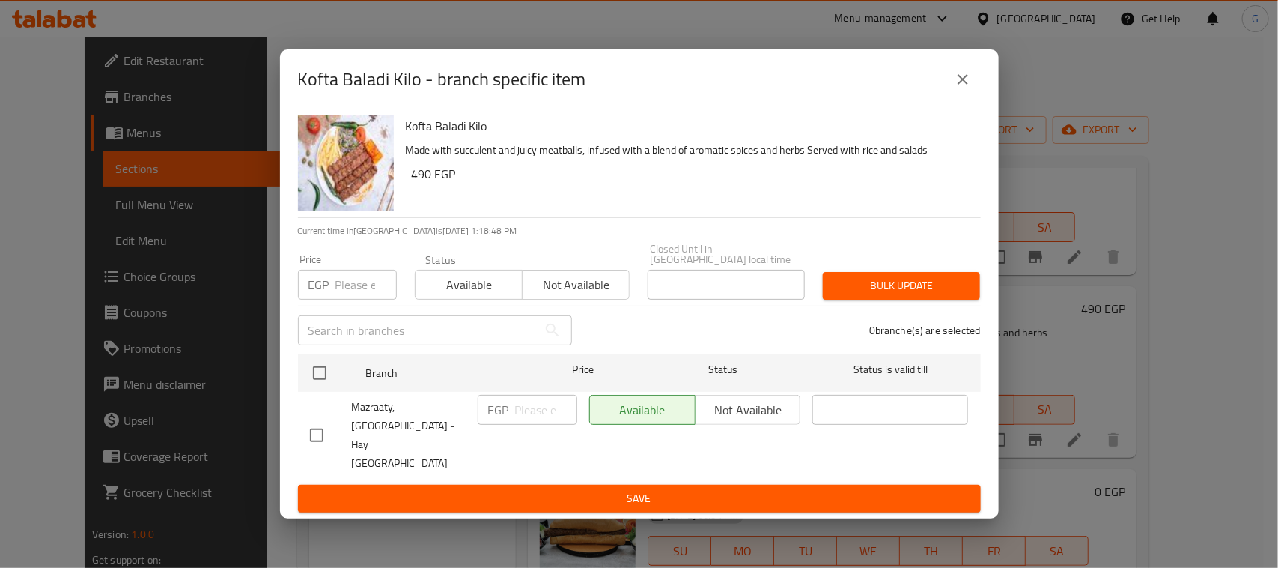
click at [964, 85] on icon "close" at bounding box center [963, 79] width 10 height 10
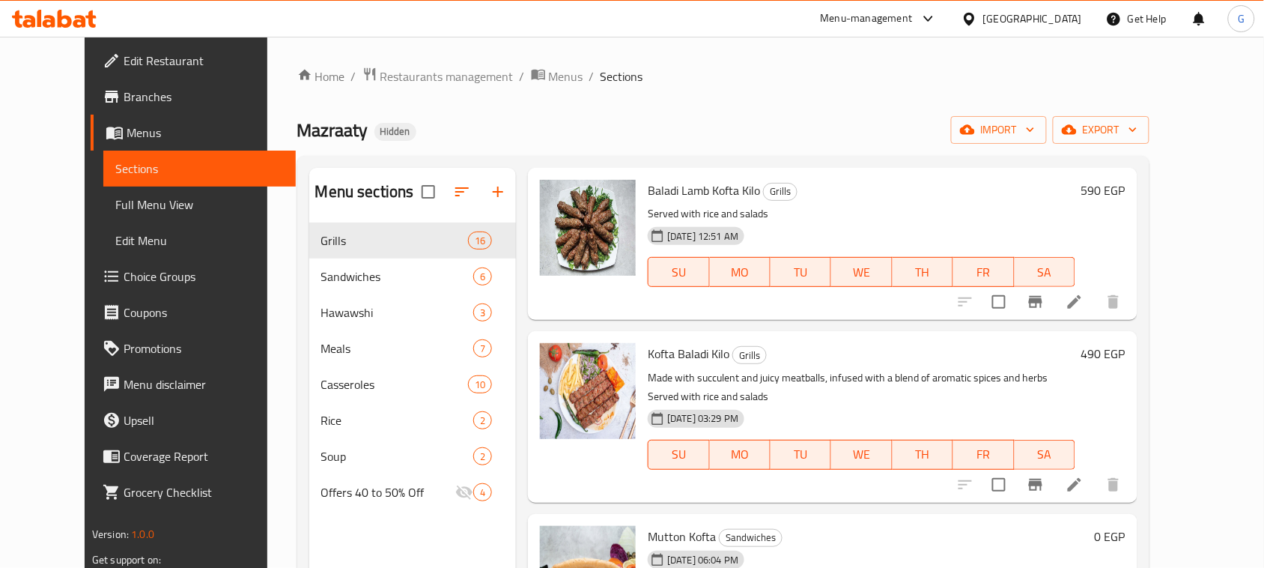
scroll to position [0, 0]
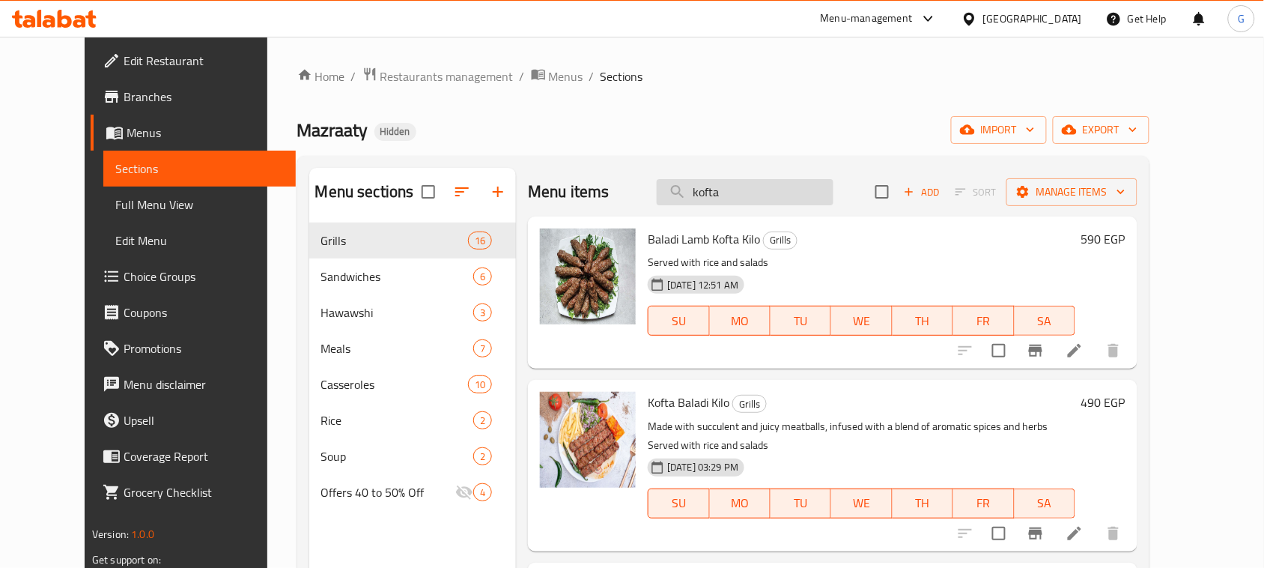
click at [729, 186] on input "kofta" at bounding box center [745, 192] width 177 height 26
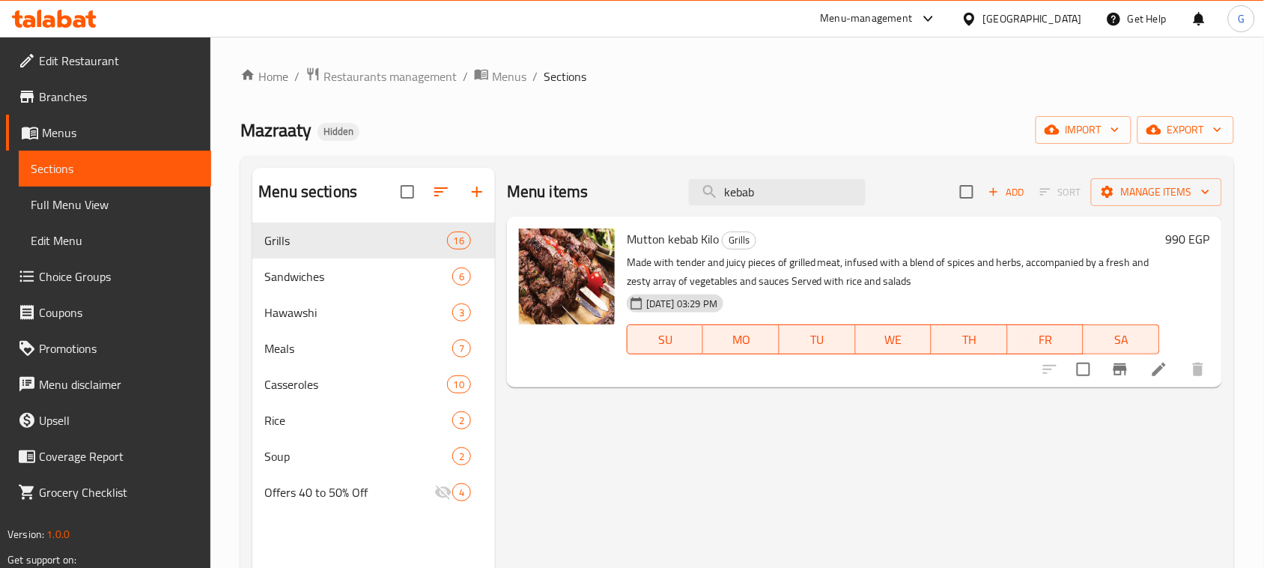
click at [678, 242] on span "Mutton kebab Kilo" at bounding box center [673, 239] width 92 height 22
copy h6 "Mutton kebab Kilo"
click at [732, 195] on input "kebab" at bounding box center [777, 192] width 177 height 26
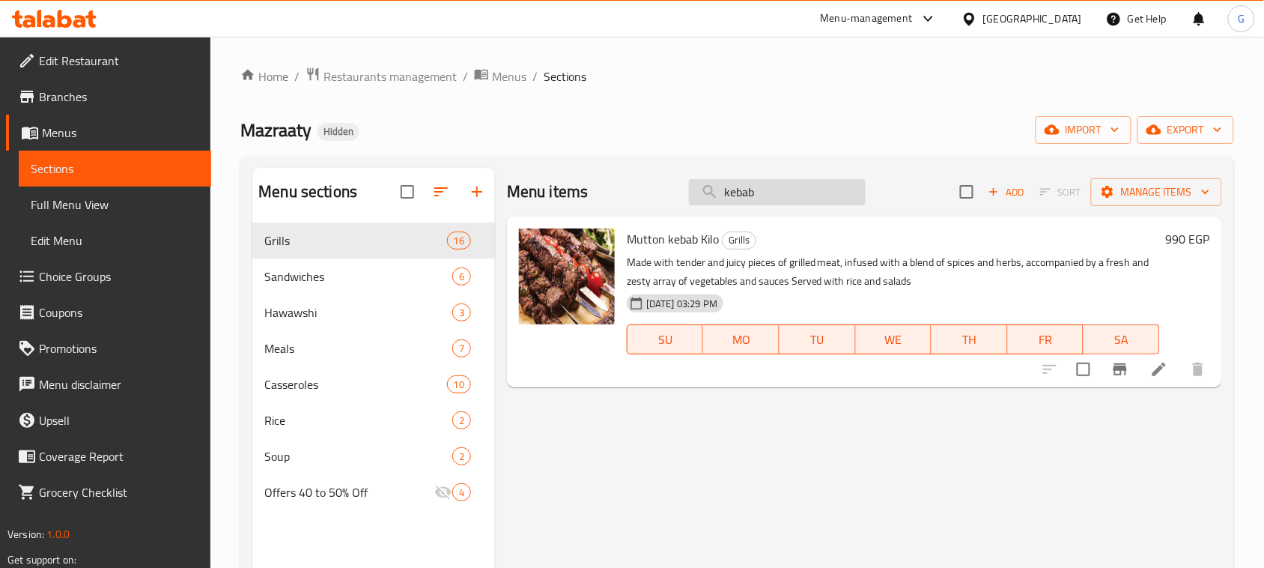
click at [732, 195] on input "kebab" at bounding box center [777, 192] width 177 height 26
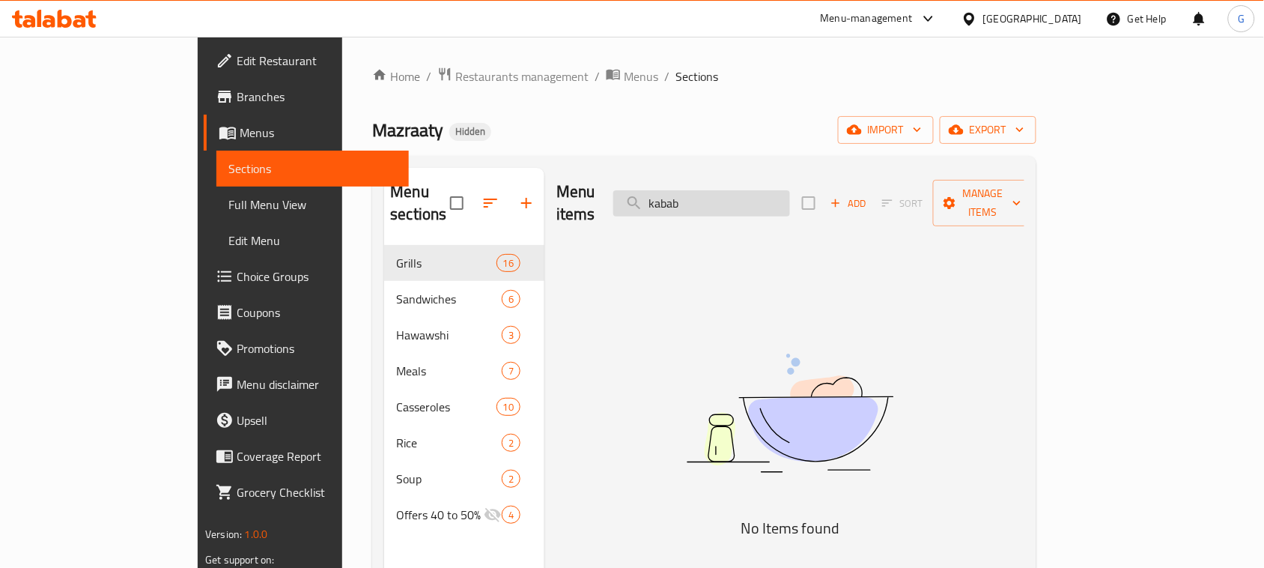
click at [739, 193] on input "kabab" at bounding box center [701, 203] width 177 height 26
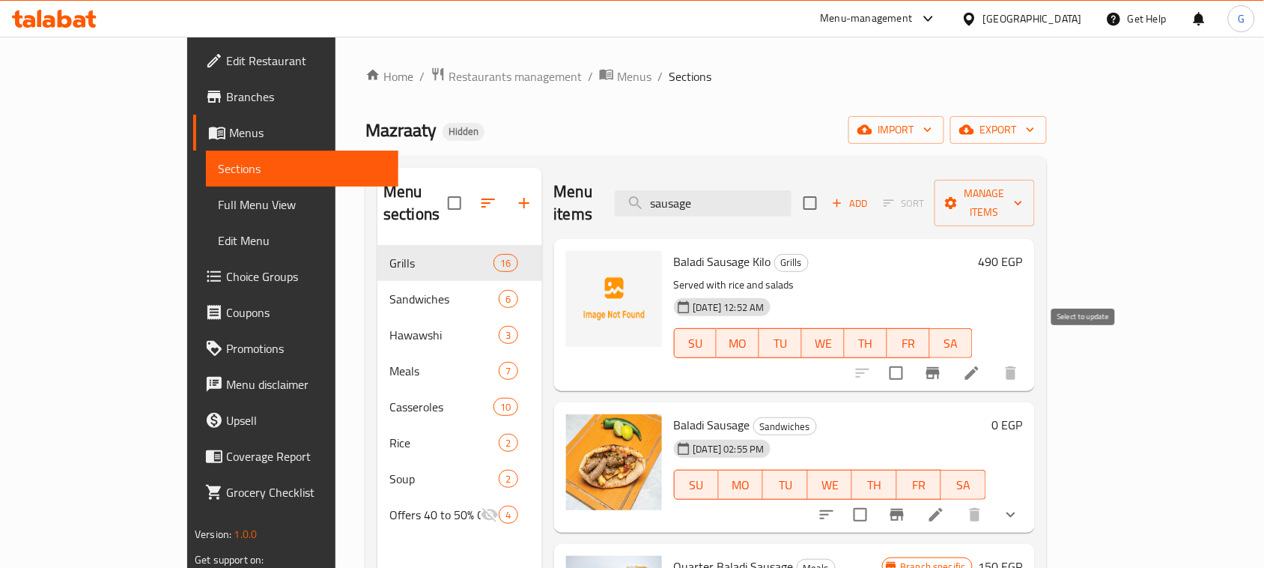
click at [942, 364] on icon "Branch-specific-item" at bounding box center [933, 373] width 18 height 18
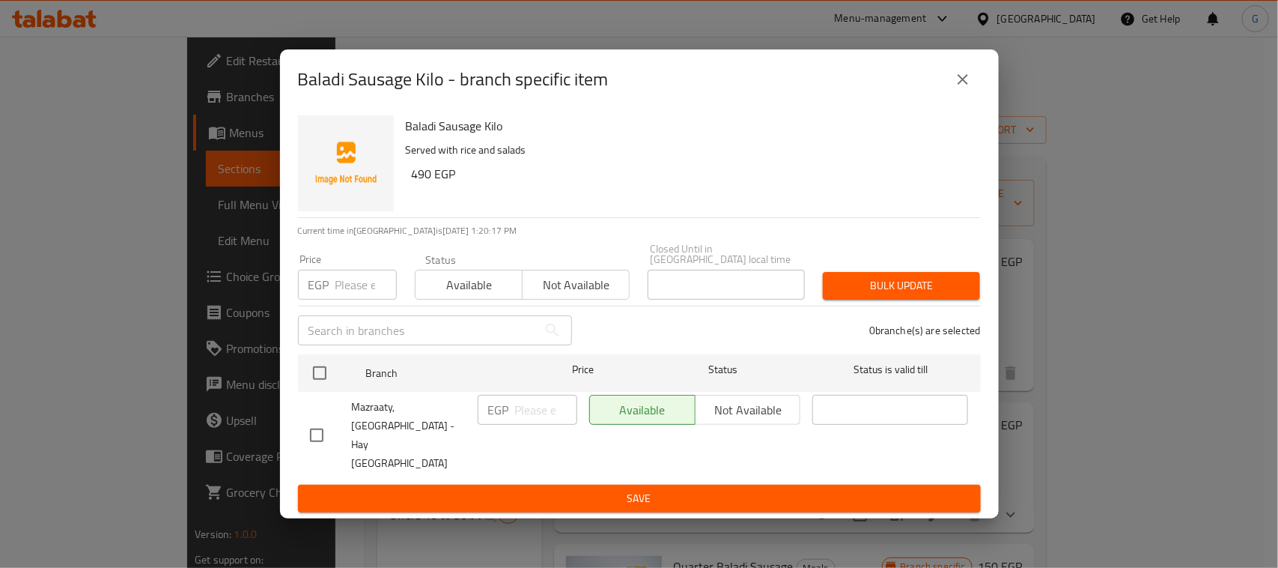
click at [971, 88] on icon "close" at bounding box center [963, 79] width 18 height 18
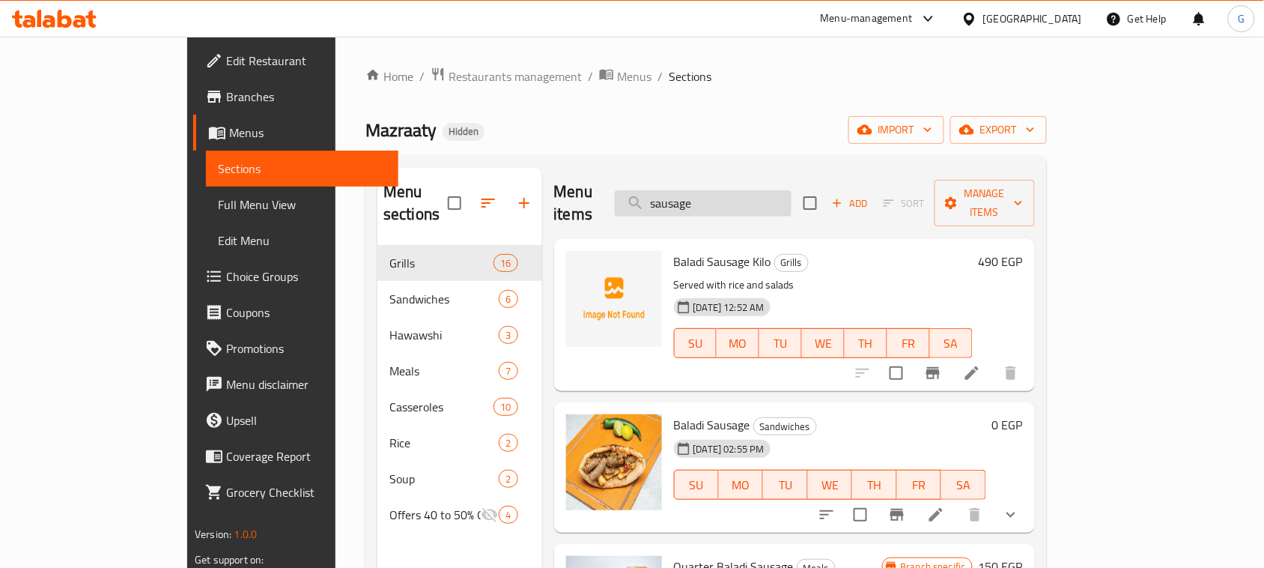
click at [746, 195] on input "sausage" at bounding box center [703, 203] width 177 height 26
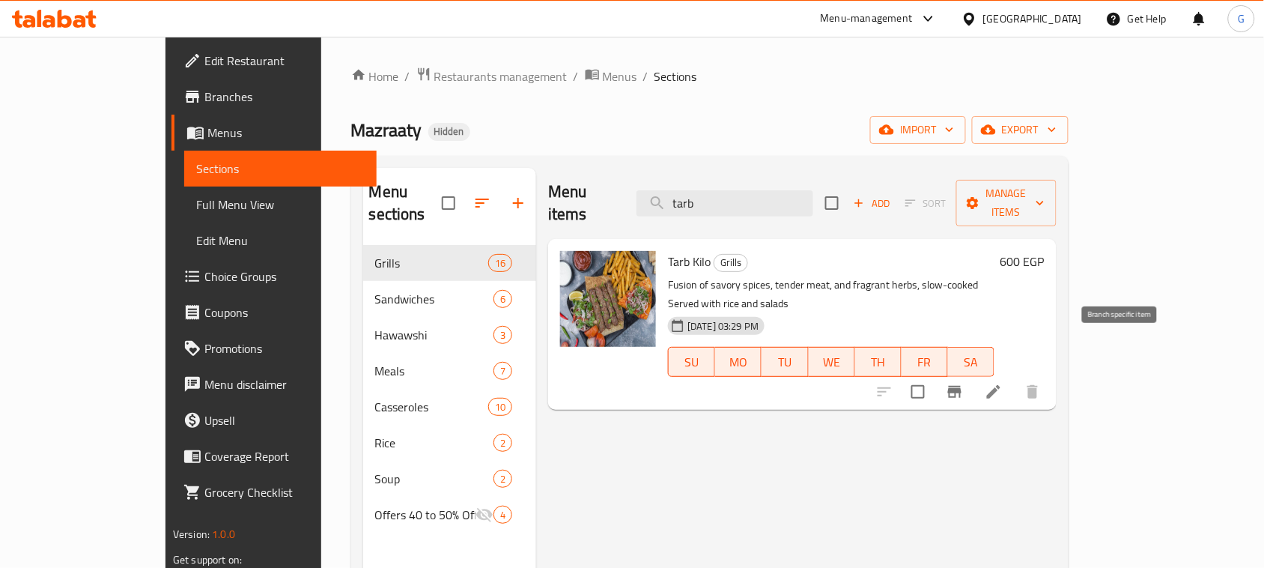
type input "tarb"
click at [961, 386] on icon "Branch-specific-item" at bounding box center [954, 392] width 13 height 12
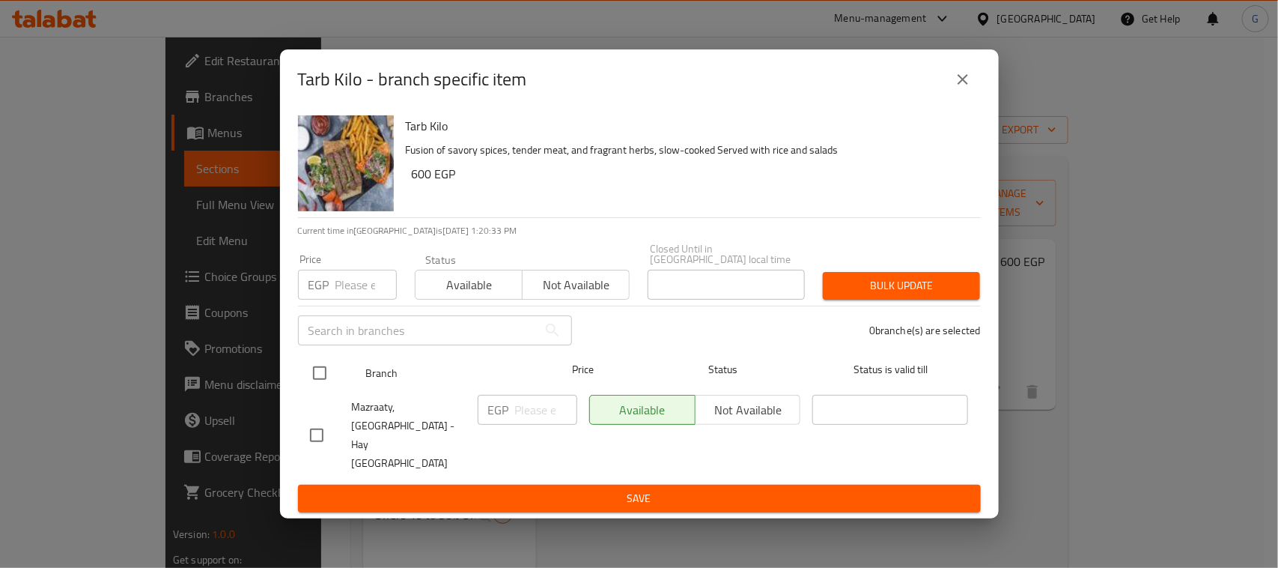
click at [323, 380] on input "checkbox" at bounding box center [319, 372] width 31 height 31
checkbox input "true"
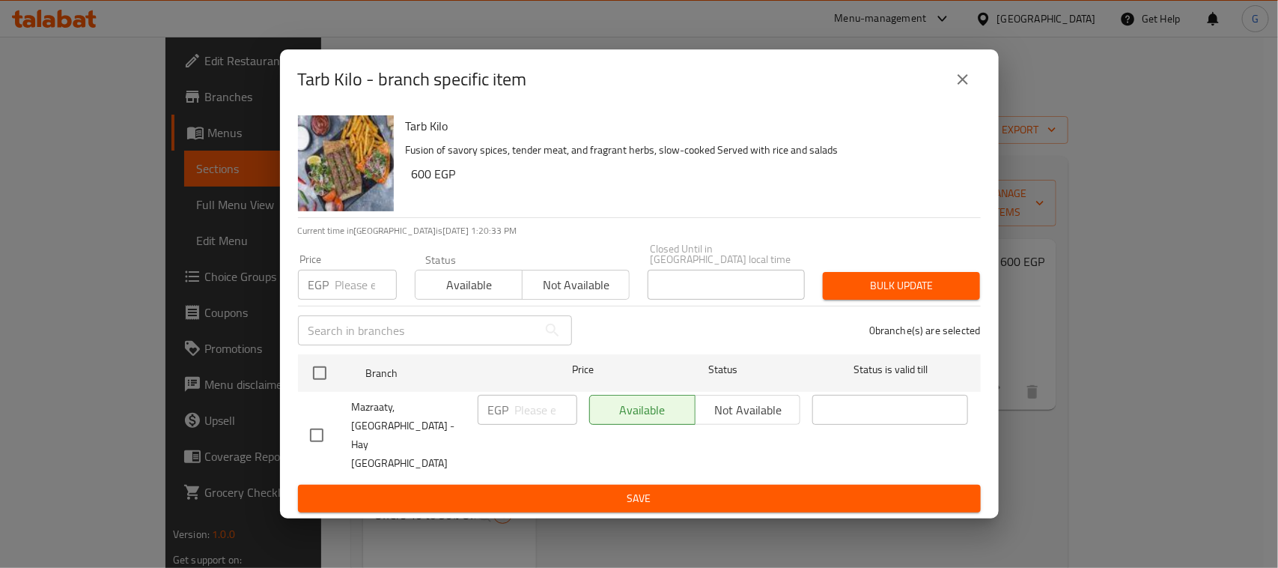
checkbox input "true"
click at [533, 416] on input "number" at bounding box center [546, 410] width 62 height 30
type input "675"
click at [573, 484] on button "Save" at bounding box center [639, 498] width 683 height 28
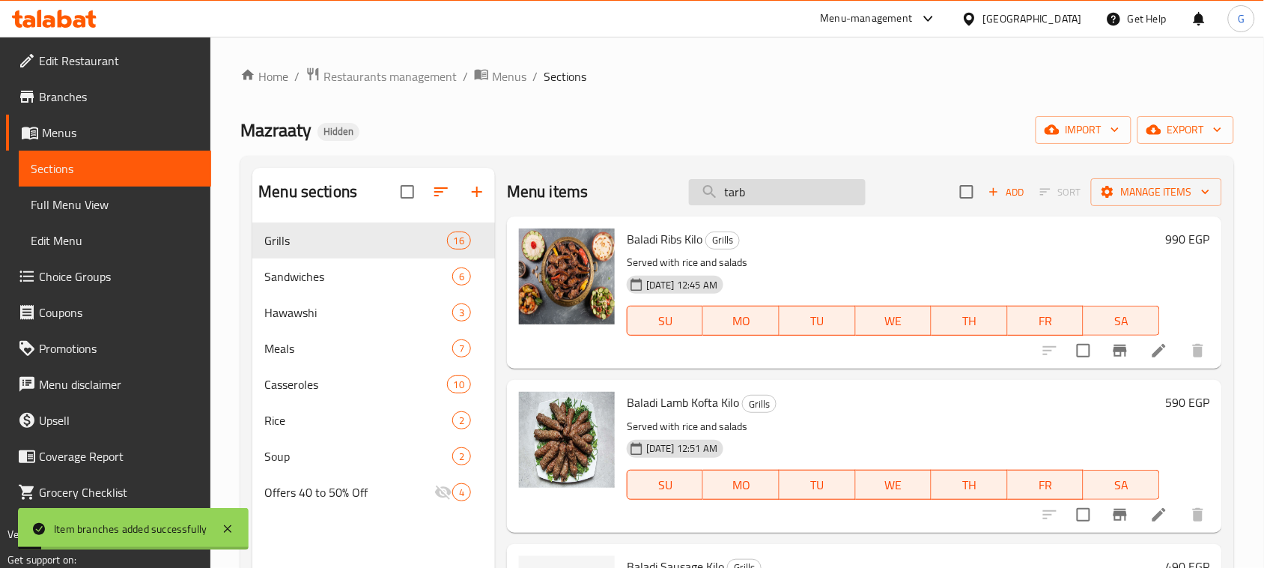
click at [723, 192] on input "tarb" at bounding box center [777, 192] width 177 height 26
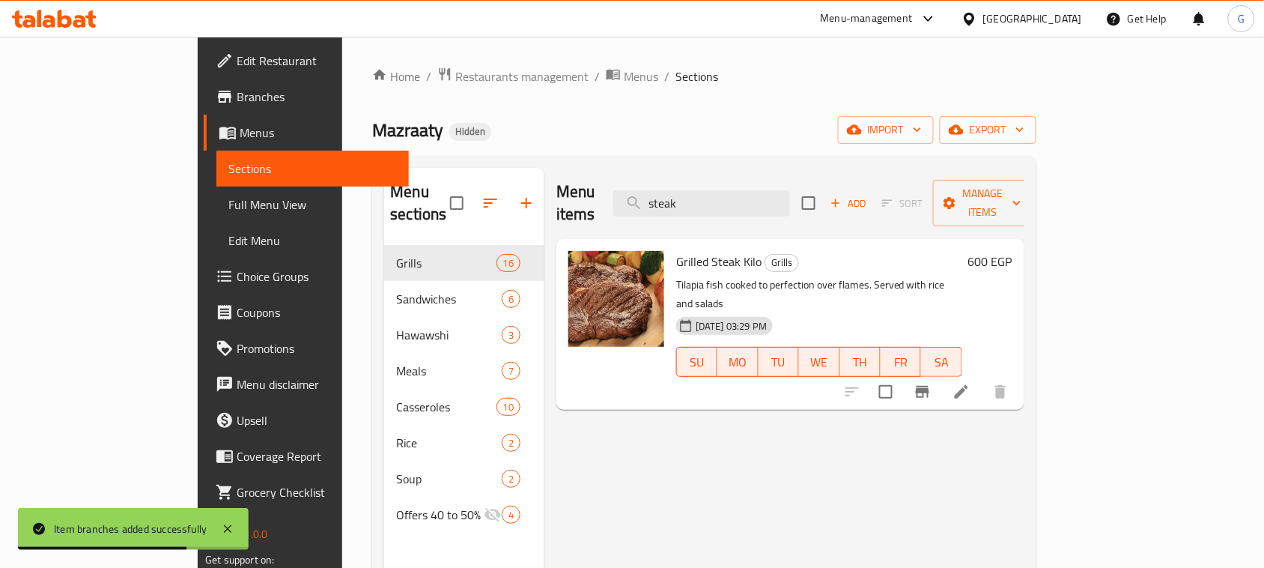
type input "steak"
click at [931, 383] on icon "Branch-specific-item" at bounding box center [922, 392] width 18 height 18
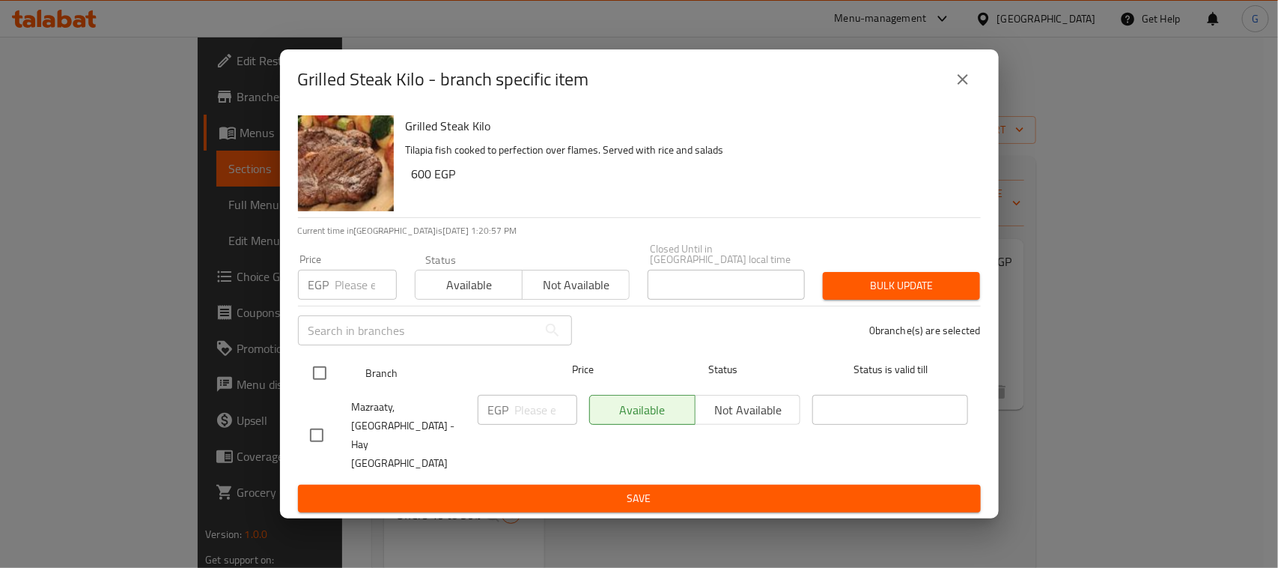
click at [314, 384] on input "checkbox" at bounding box center [319, 372] width 31 height 31
checkbox input "true"
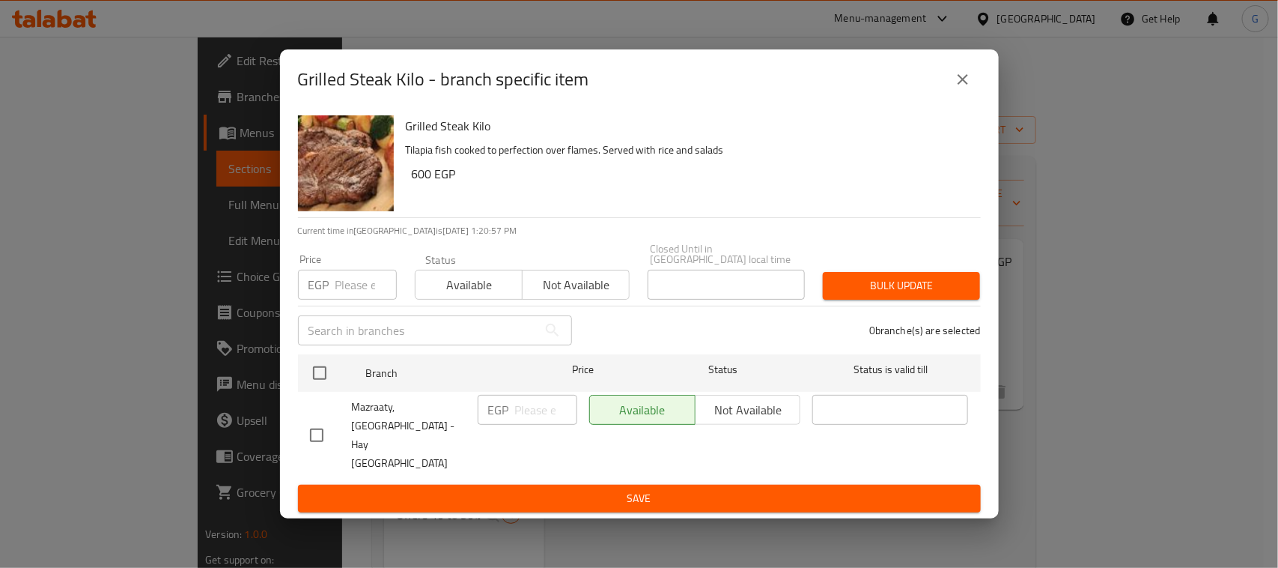
checkbox input "true"
click at [526, 425] on input "number" at bounding box center [546, 410] width 62 height 30
type input "800"
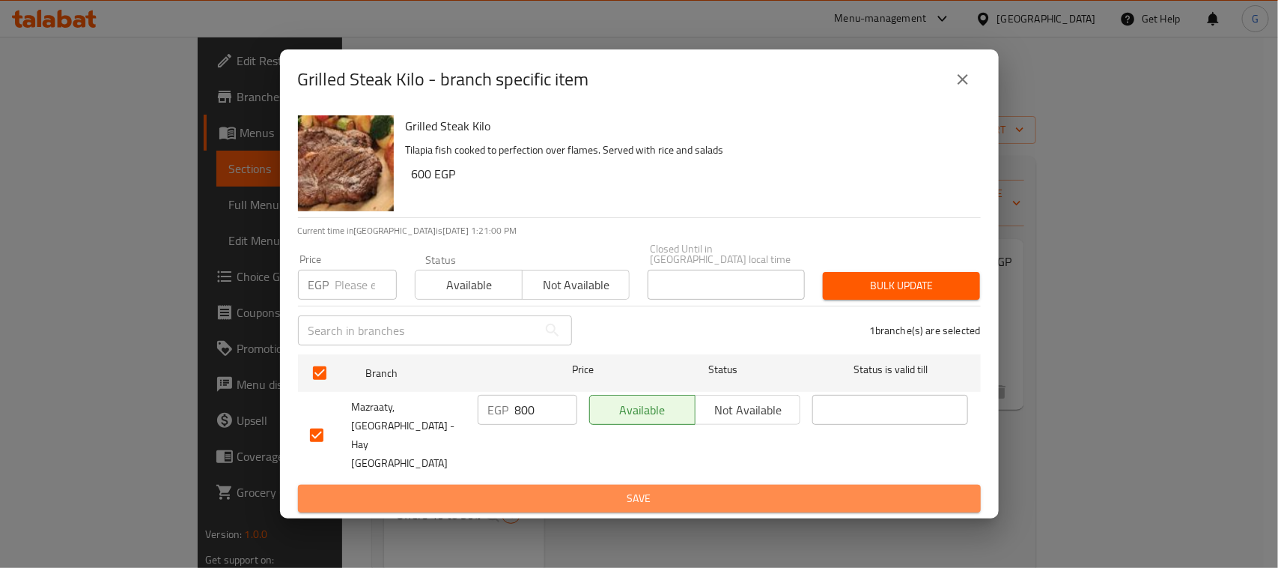
click at [612, 489] on span "Save" at bounding box center [639, 498] width 659 height 19
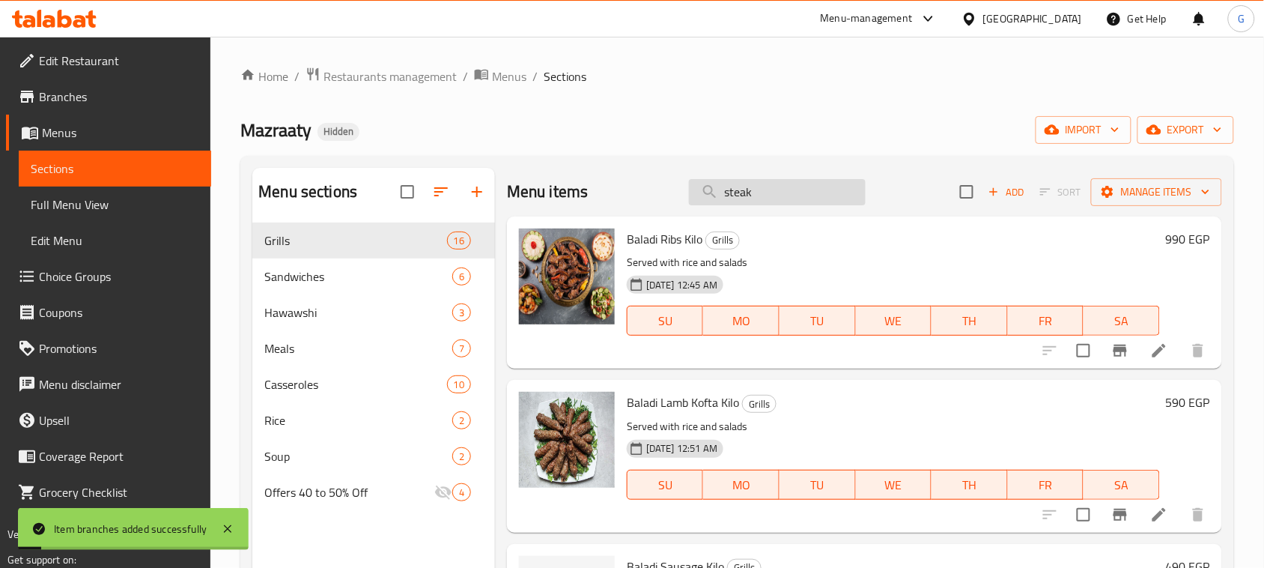
click at [734, 191] on input "steak" at bounding box center [777, 192] width 177 height 26
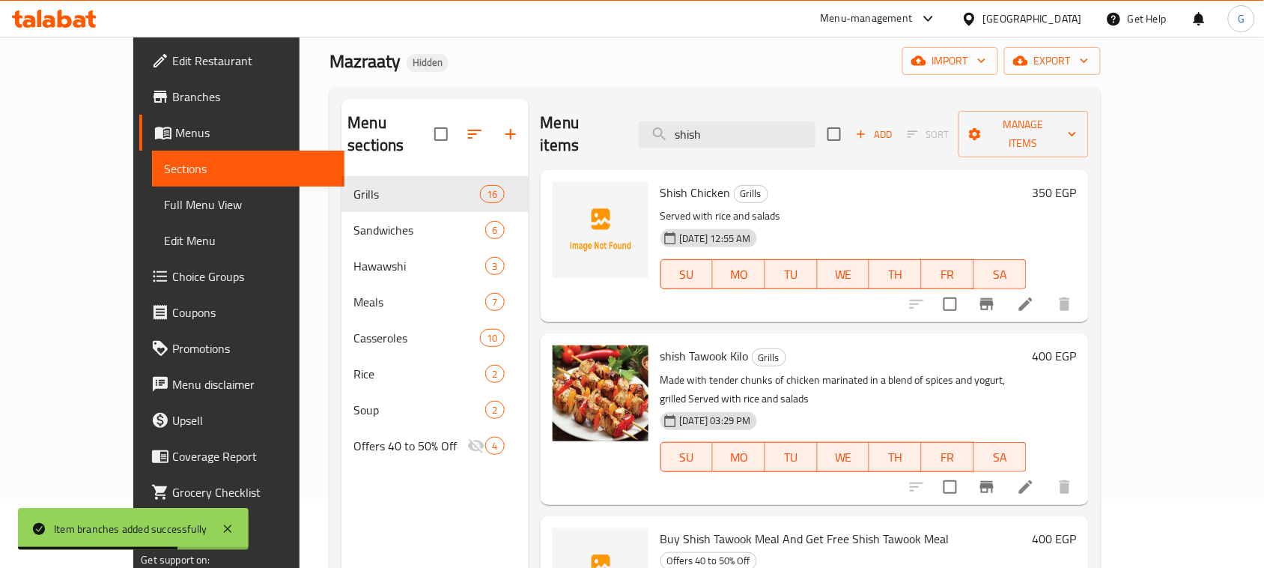
scroll to position [94, 0]
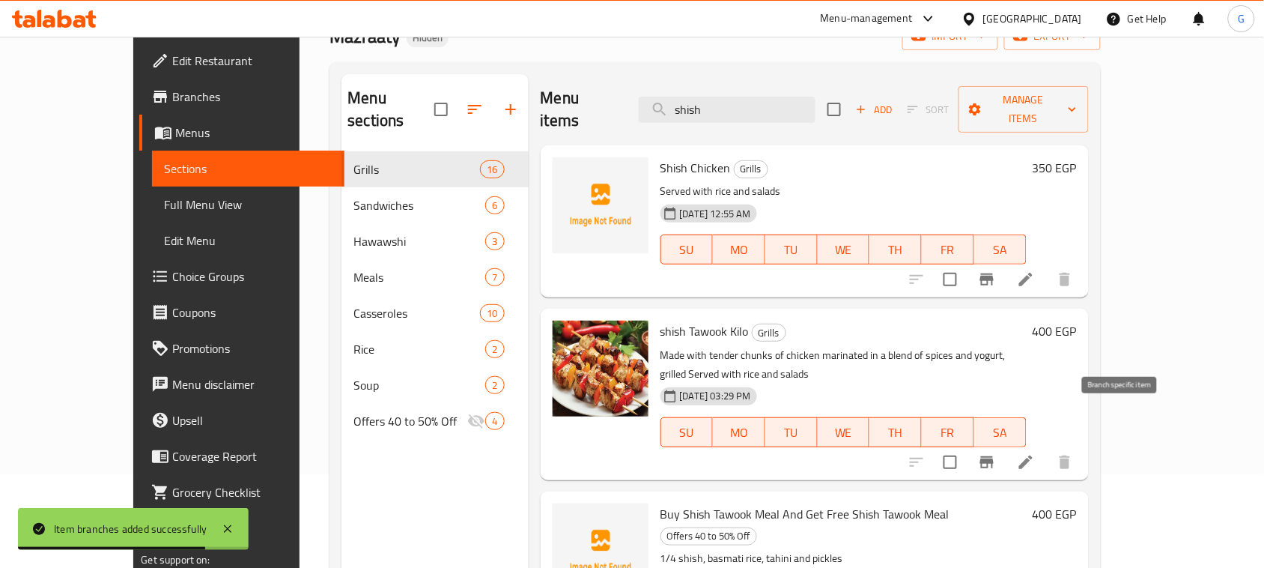
type input "shish"
click at [1005, 444] on button "Branch-specific-item" at bounding box center [987, 462] width 36 height 36
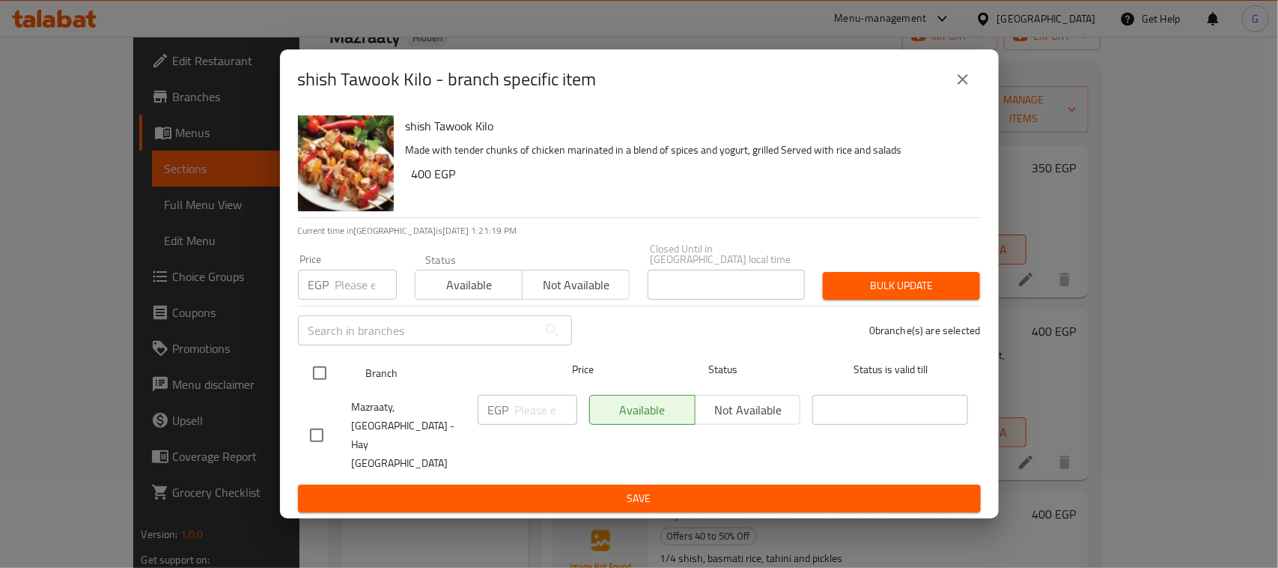
click at [320, 389] on input "checkbox" at bounding box center [319, 372] width 31 height 31
checkbox input "true"
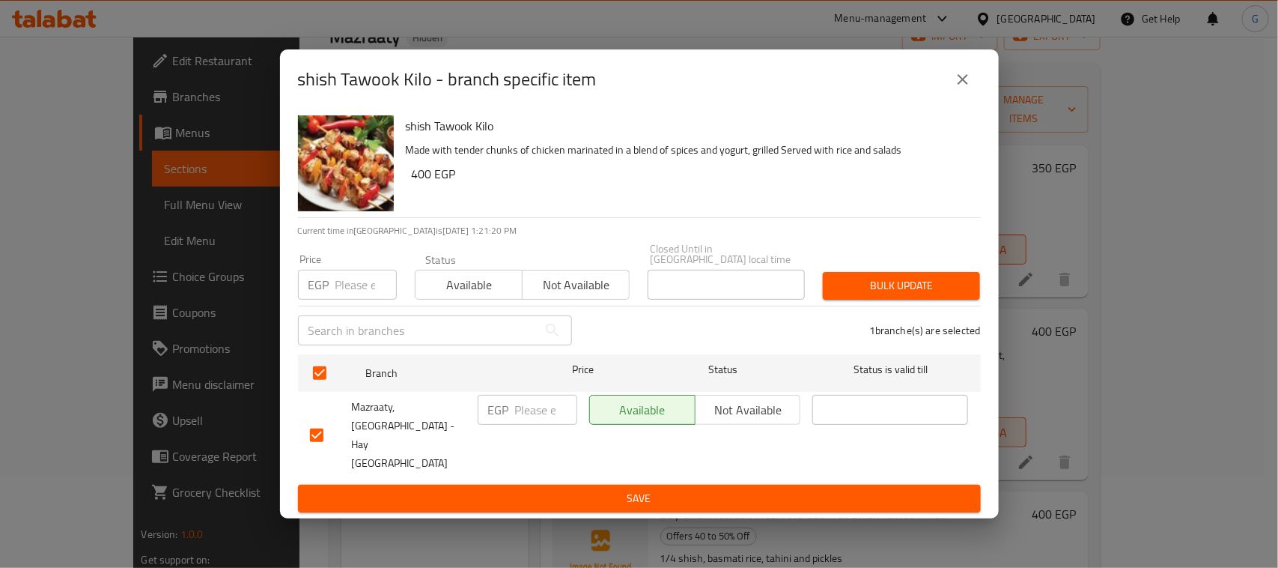
click at [526, 423] on input "number" at bounding box center [546, 410] width 62 height 30
type input "450"
click at [603, 489] on span "Save" at bounding box center [639, 498] width 659 height 19
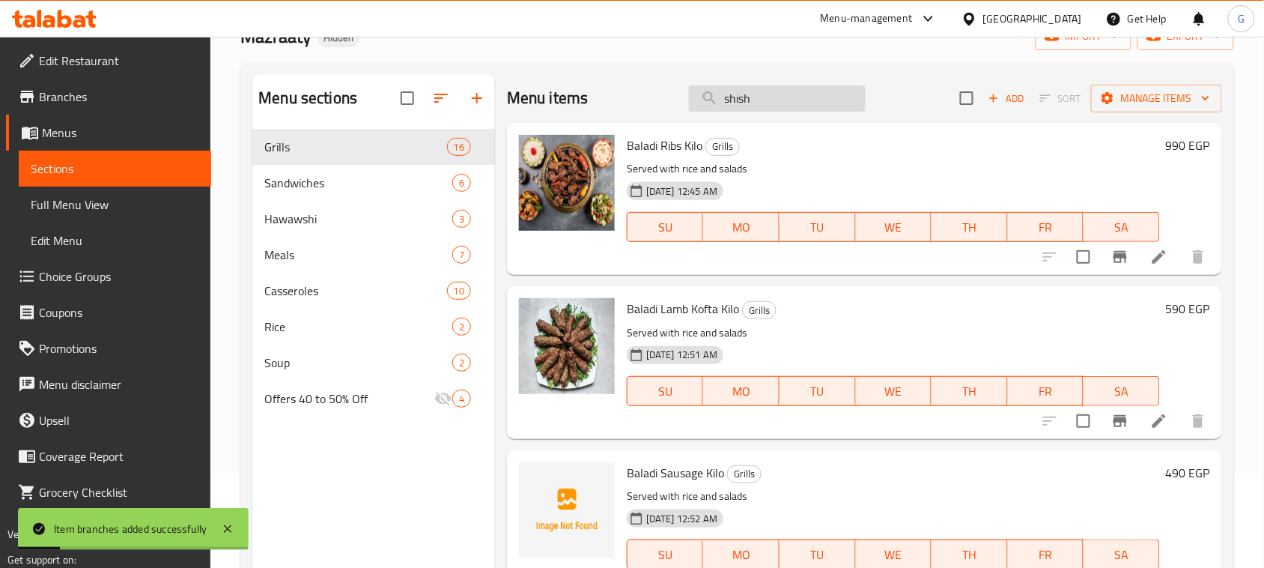
click at [721, 98] on input "shish" at bounding box center [777, 98] width 177 height 26
click at [721, 99] on input "shish" at bounding box center [777, 98] width 177 height 26
type input "kilo"
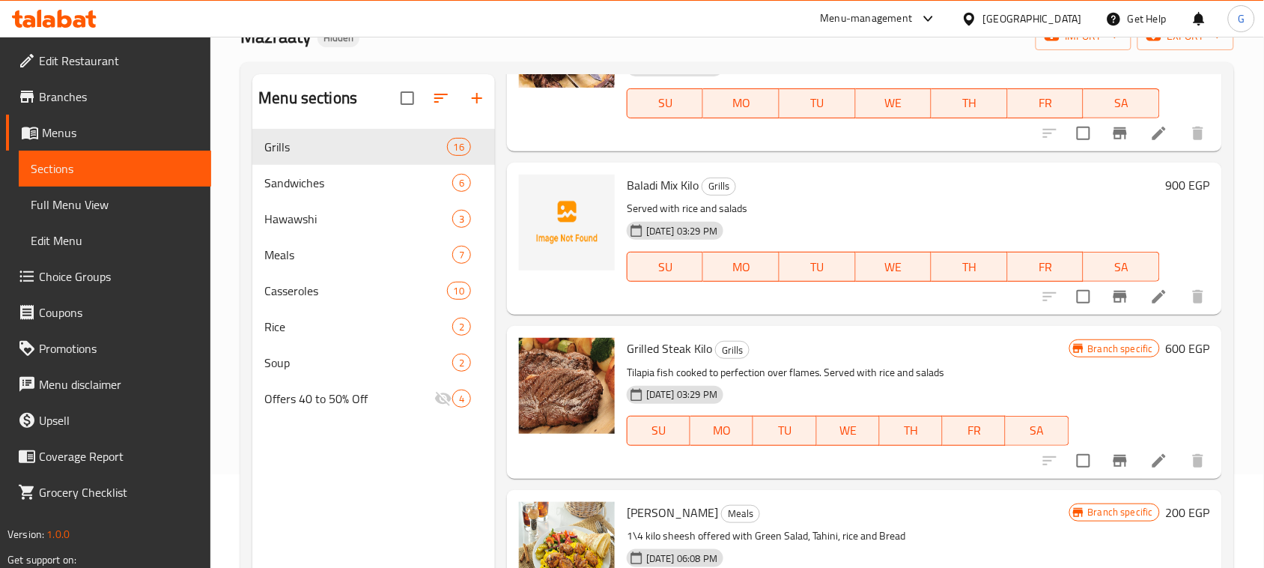
scroll to position [210, 0]
